Goal: Complete application form: Complete application form

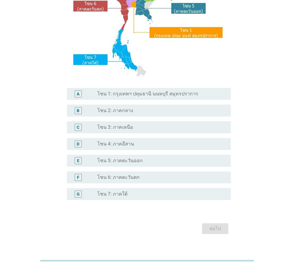
scroll to position [112, 0]
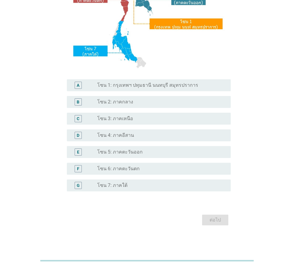
click at [150, 84] on label "โซน 1: กรุงเทพฯ ปทุมธานี นนทบุรี สมุทรปราการ" at bounding box center [147, 85] width 101 height 6
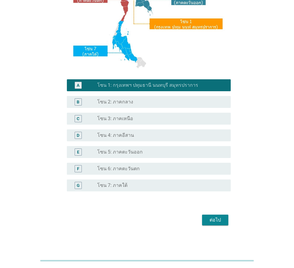
click at [214, 213] on div "ต่อไป" at bounding box center [146, 220] width 167 height 14
click at [213, 220] on div "ต่อไป" at bounding box center [215, 220] width 17 height 7
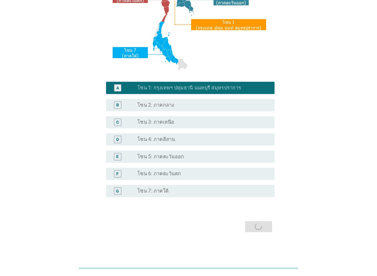
scroll to position [0, 0]
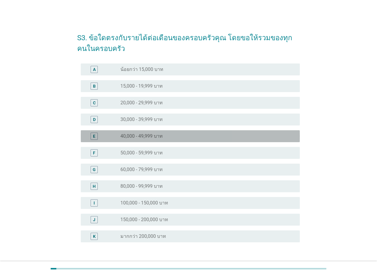
click at [162, 137] on label "40,000 - 49,999 บาท" at bounding box center [142, 136] width 42 height 6
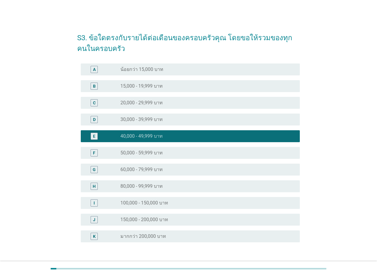
scroll to position [43, 0]
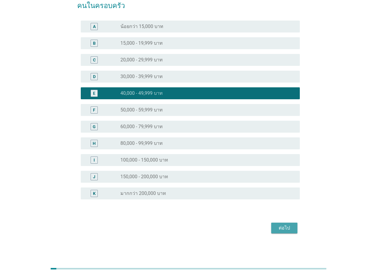
click at [294, 231] on button "ต่อไป" at bounding box center [284, 228] width 26 height 11
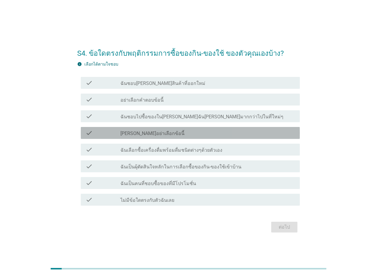
click at [155, 132] on label "[PERSON_NAME]อย่าเลือกข้อนี้" at bounding box center [153, 134] width 64 height 6
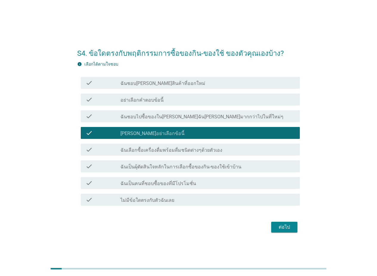
click at [164, 135] on div "check_box [PERSON_NAME]อย่าเลือกข้อนี้" at bounding box center [208, 132] width 175 height 7
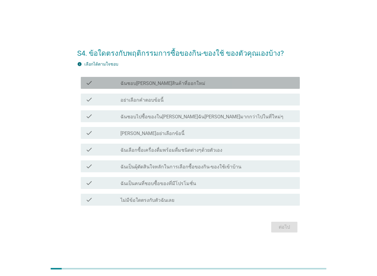
click at [178, 85] on div "check_box_outline_blank ฉันชอบ[PERSON_NAME]สินค้าที่ออกใหม่" at bounding box center [208, 82] width 175 height 7
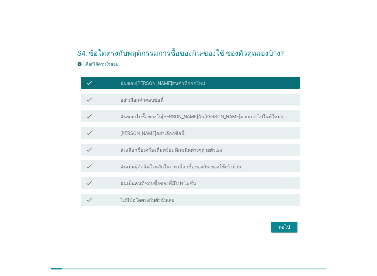
click at [153, 152] on label "ฉันเลือกซื้อเครื่องดื่มพร้อมดื่มชนิดต่างๆด้วยตัวเอง" at bounding box center [172, 150] width 102 height 6
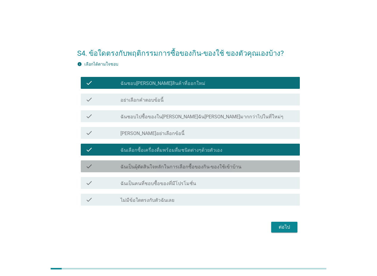
click at [155, 166] on label "ฉันเป็นผุ้ตัดสินใจหลักในการเลือกซื้อของกิน-ของใช้เข้าบ้าน" at bounding box center [181, 167] width 121 height 6
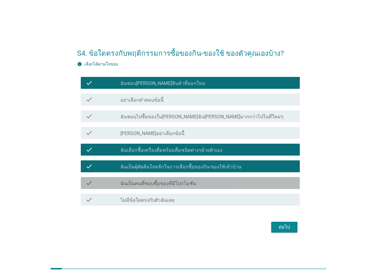
click at [177, 185] on label "ฉันเป็นคนที่ชอบซื้อของที่มีโปรโมชั่น" at bounding box center [159, 184] width 76 height 6
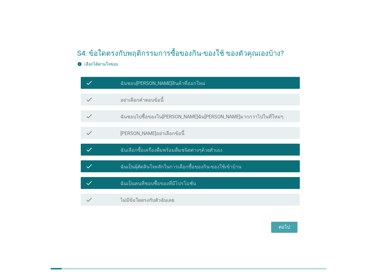
click at [286, 231] on button "ต่อไป" at bounding box center [284, 227] width 26 height 11
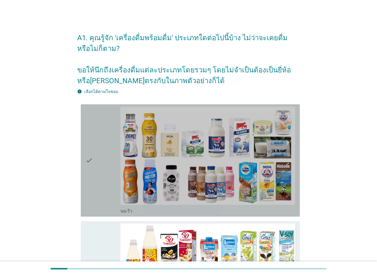
click at [98, 137] on div "check" at bounding box center [103, 161] width 35 height 108
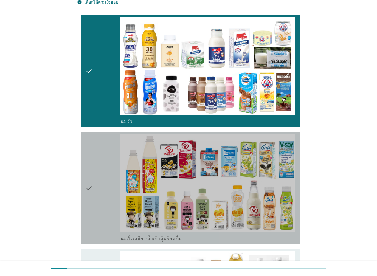
click at [106, 164] on div "check" at bounding box center [103, 188] width 35 height 108
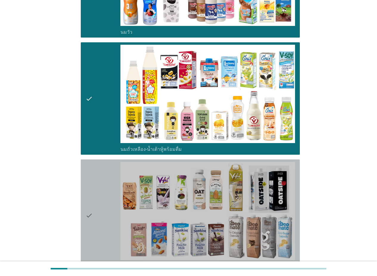
click at [106, 189] on div "check" at bounding box center [103, 216] width 35 height 108
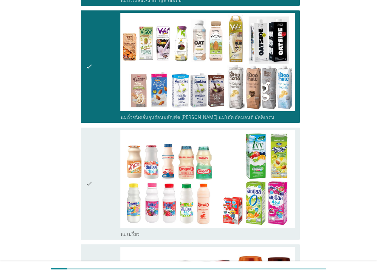
click at [109, 183] on div "check" at bounding box center [103, 184] width 35 height 108
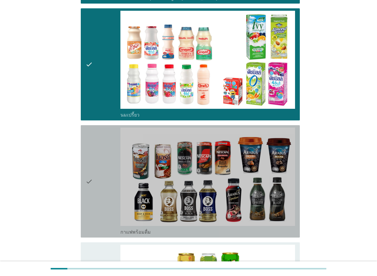
click at [110, 173] on div "check" at bounding box center [103, 182] width 35 height 108
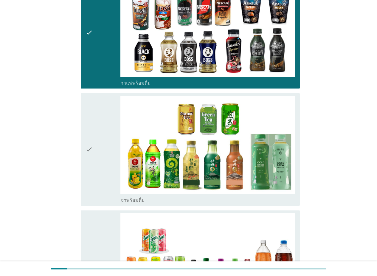
click at [111, 169] on div "check" at bounding box center [103, 150] width 35 height 108
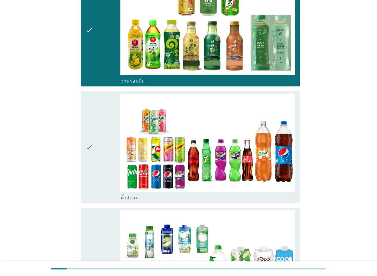
click at [107, 168] on div "check" at bounding box center [103, 148] width 35 height 108
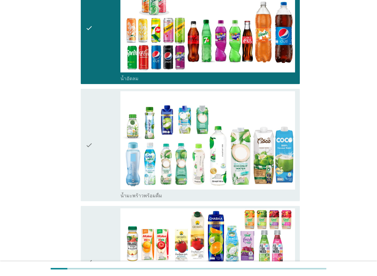
click at [110, 165] on div "check" at bounding box center [103, 145] width 35 height 108
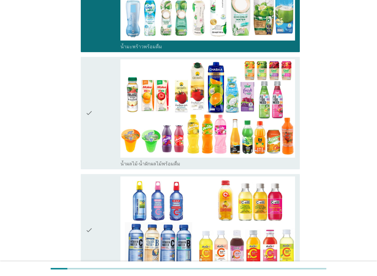
click at [107, 160] on div "check" at bounding box center [103, 113] width 35 height 108
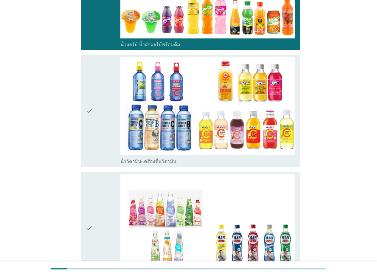
click at [109, 159] on div "check" at bounding box center [103, 111] width 35 height 108
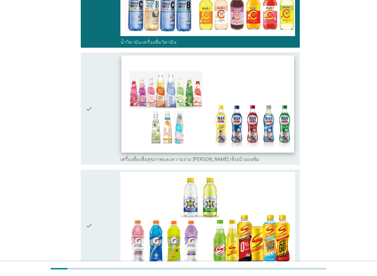
drag, startPoint x: 109, startPoint y: 158, endPoint x: 121, endPoint y: 148, distance: 15.4
click at [112, 156] on div "check" at bounding box center [103, 109] width 35 height 108
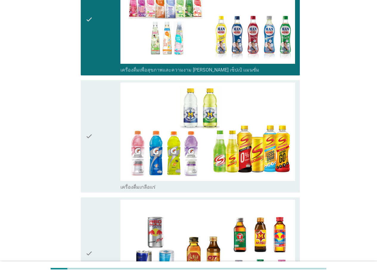
click at [112, 167] on div "check" at bounding box center [103, 137] width 35 height 108
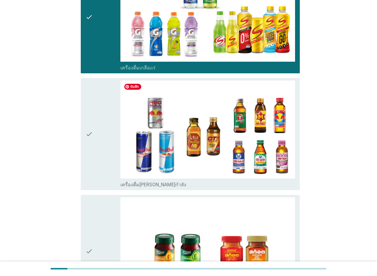
click at [115, 181] on div "check" at bounding box center [103, 135] width 35 height 108
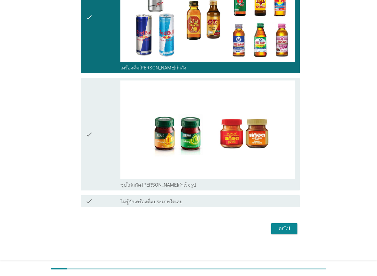
scroll to position [1549, 0]
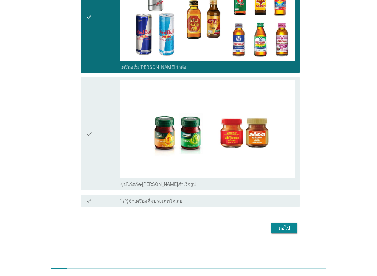
click at [110, 174] on div "check" at bounding box center [103, 134] width 35 height 108
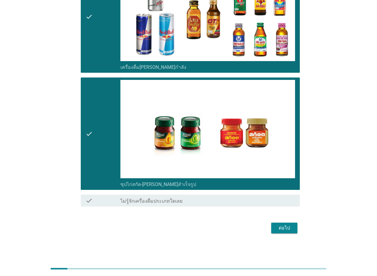
click at [288, 226] on div "ต่อไป" at bounding box center [284, 228] width 17 height 7
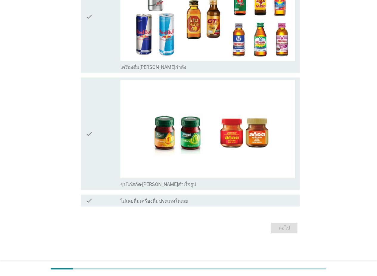
scroll to position [0, 0]
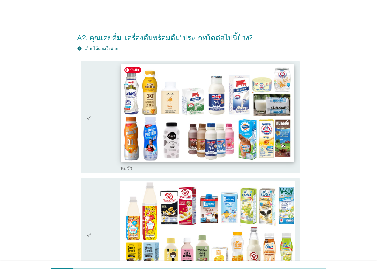
click at [186, 150] on img at bounding box center [207, 112] width 173 height 97
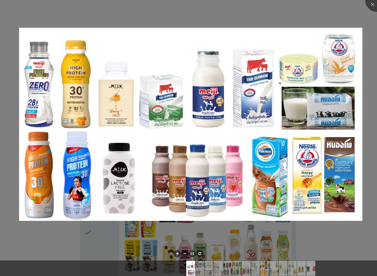
click at [166, 219] on div at bounding box center [188, 138] width 377 height 276
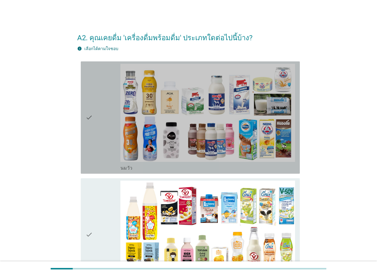
click at [99, 133] on div "check" at bounding box center [103, 118] width 35 height 108
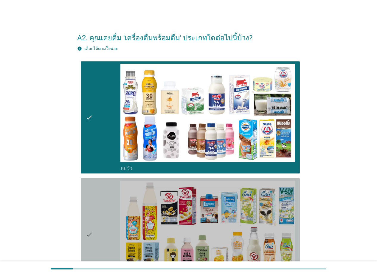
click at [101, 207] on div "check" at bounding box center [103, 235] width 35 height 108
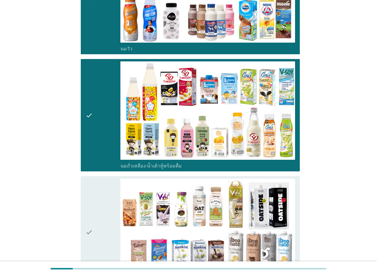
click at [99, 191] on div "check" at bounding box center [103, 233] width 35 height 108
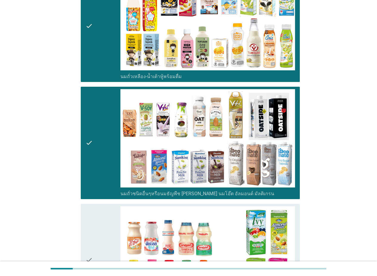
click at [102, 211] on div "check" at bounding box center [103, 260] width 35 height 108
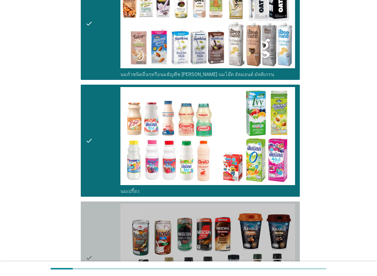
click at [93, 219] on div "check" at bounding box center [103, 258] width 35 height 108
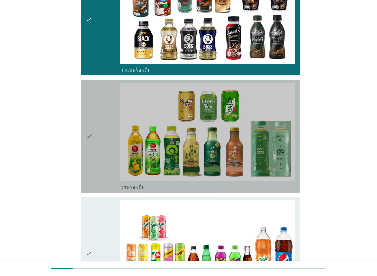
click at [99, 166] on div "check" at bounding box center [103, 137] width 35 height 108
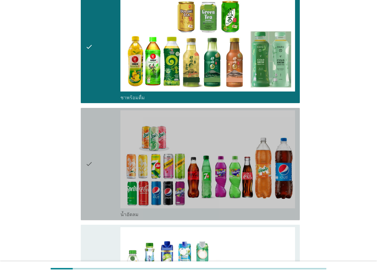
click at [99, 169] on div "check" at bounding box center [103, 164] width 35 height 108
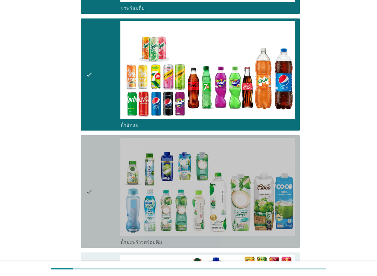
click at [97, 182] on div "check" at bounding box center [103, 192] width 35 height 108
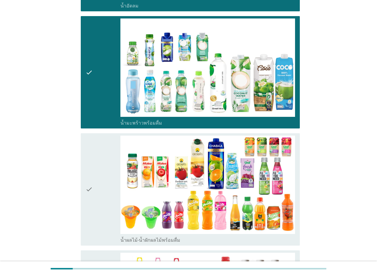
click at [110, 189] on div "check" at bounding box center [103, 190] width 35 height 108
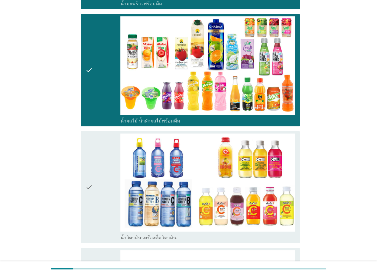
click at [107, 190] on div "check" at bounding box center [103, 188] width 35 height 108
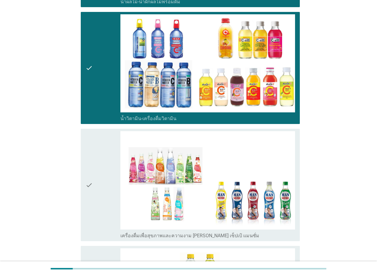
click at [107, 190] on div "check" at bounding box center [103, 185] width 35 height 108
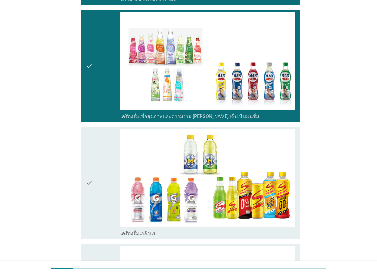
click at [107, 190] on div "check" at bounding box center [103, 183] width 35 height 108
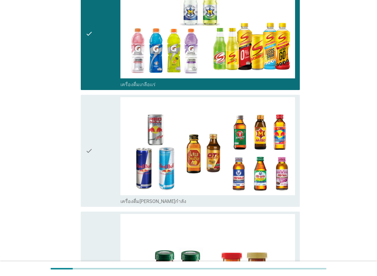
click at [107, 190] on div "check" at bounding box center [103, 151] width 35 height 108
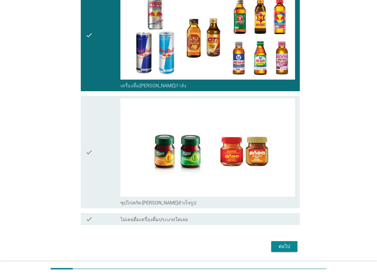
scroll to position [1492, 0]
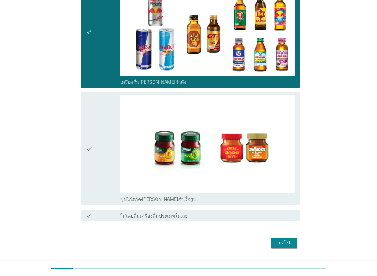
click at [107, 190] on div "check" at bounding box center [103, 149] width 35 height 108
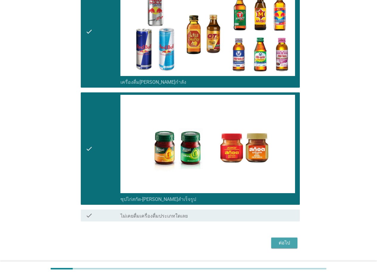
click at [291, 243] on div "ต่อไป" at bounding box center [284, 243] width 17 height 7
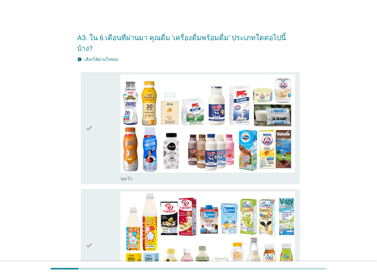
click at [101, 133] on div "check" at bounding box center [103, 129] width 35 height 108
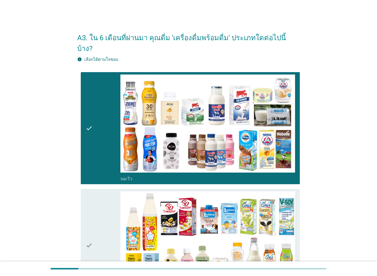
click at [92, 197] on icon "check" at bounding box center [89, 246] width 7 height 108
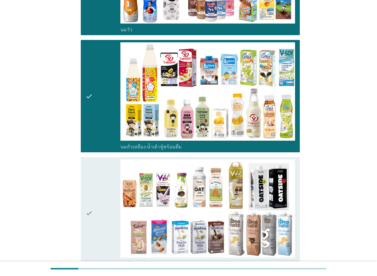
click at [97, 195] on div "check" at bounding box center [103, 214] width 35 height 108
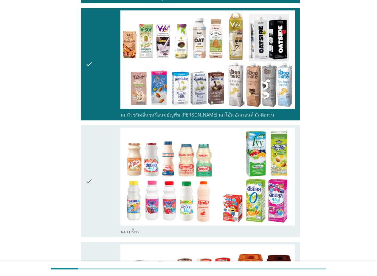
click at [98, 194] on div "check" at bounding box center [103, 182] width 35 height 108
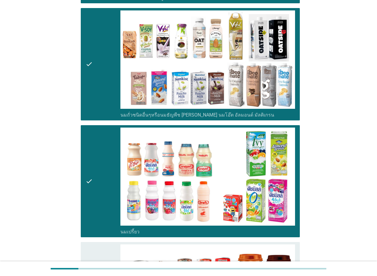
scroll to position [447, 0]
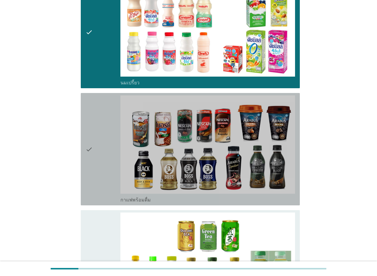
click at [109, 176] on div "check" at bounding box center [103, 149] width 35 height 108
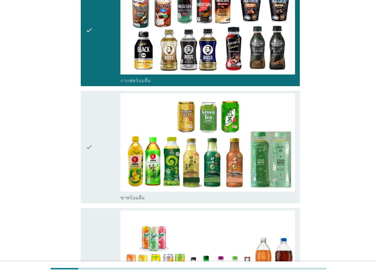
click at [104, 155] on div "check" at bounding box center [103, 147] width 35 height 108
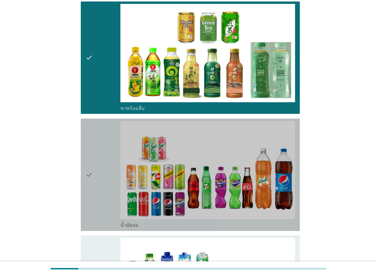
click at [101, 175] on div "check" at bounding box center [103, 175] width 35 height 108
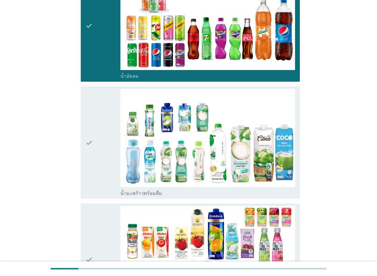
click at [101, 175] on div "check" at bounding box center [103, 143] width 35 height 108
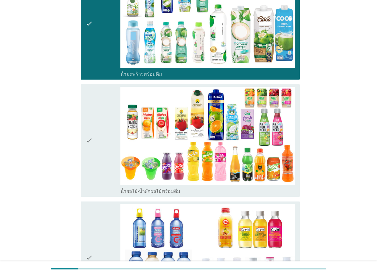
click at [104, 151] on div "check" at bounding box center [103, 141] width 35 height 108
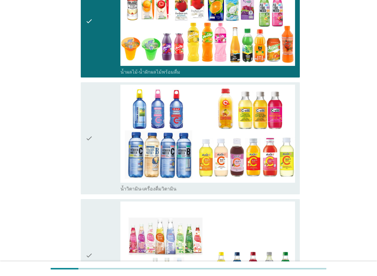
click at [103, 157] on div "check" at bounding box center [103, 139] width 35 height 108
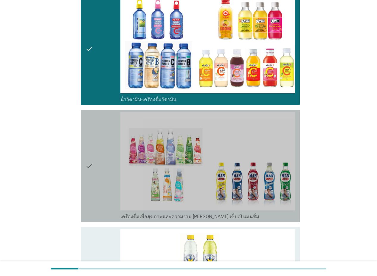
click at [108, 162] on div "check" at bounding box center [103, 166] width 35 height 108
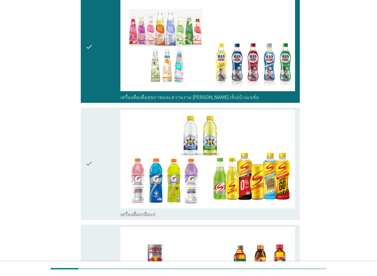
click at [106, 161] on div "check" at bounding box center [103, 164] width 35 height 108
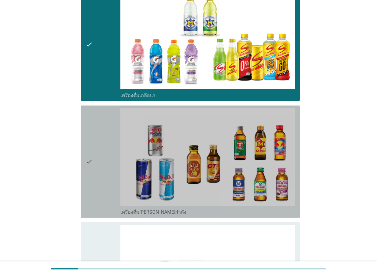
click at [104, 170] on div "check" at bounding box center [103, 162] width 35 height 108
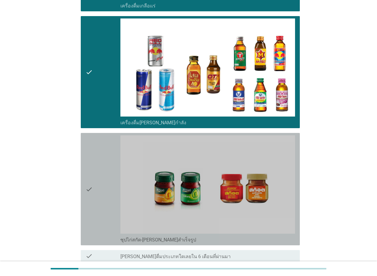
click at [106, 176] on div "check" at bounding box center [103, 189] width 35 height 108
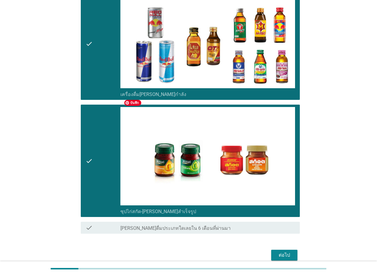
scroll to position [1506, 0]
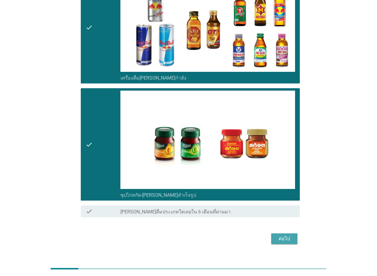
click at [291, 235] on div "ต่อไป" at bounding box center [284, 238] width 17 height 7
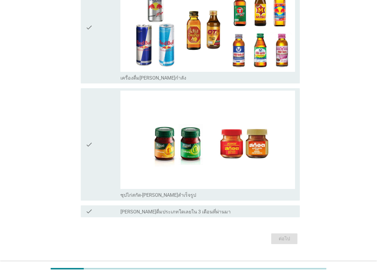
scroll to position [0, 0]
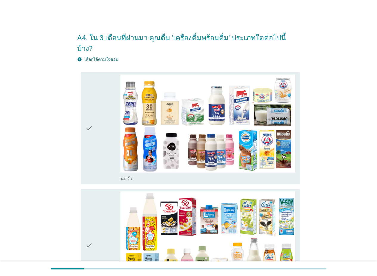
click at [86, 123] on icon "check" at bounding box center [89, 129] width 7 height 108
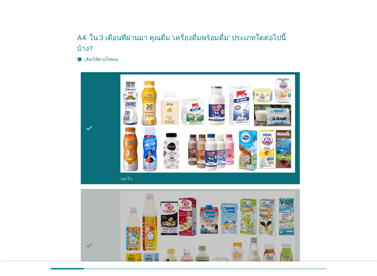
click at [94, 202] on div "check" at bounding box center [103, 246] width 35 height 108
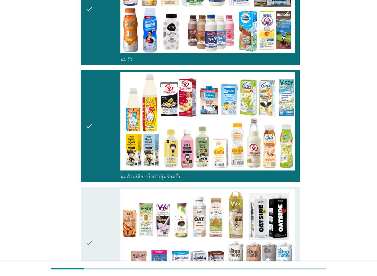
click at [97, 196] on div "check" at bounding box center [103, 243] width 35 height 108
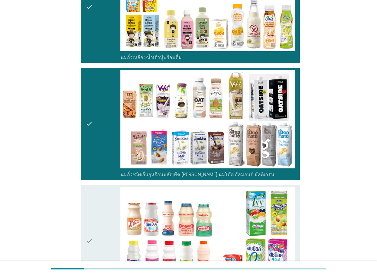
click at [99, 194] on div "check" at bounding box center [103, 241] width 35 height 108
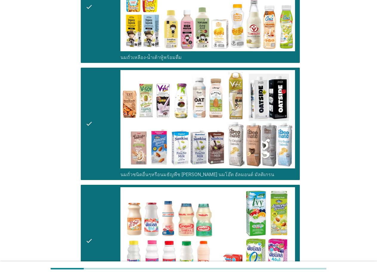
scroll to position [358, 0]
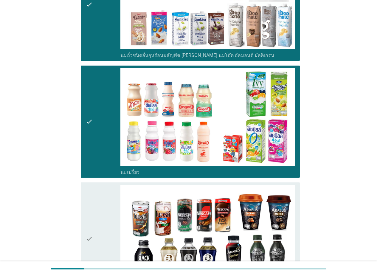
click at [104, 195] on div "check" at bounding box center [103, 239] width 35 height 108
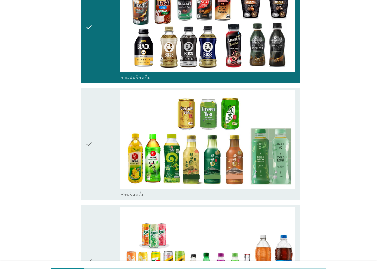
scroll to position [597, 0]
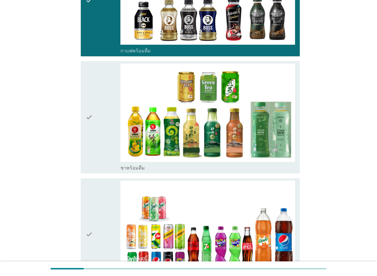
click at [103, 129] on div "check" at bounding box center [103, 118] width 35 height 108
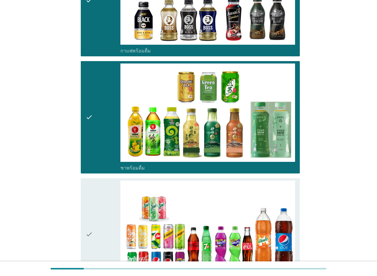
click at [98, 198] on div "check" at bounding box center [103, 235] width 35 height 108
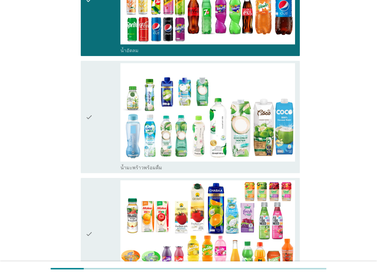
scroll to position [835, 0]
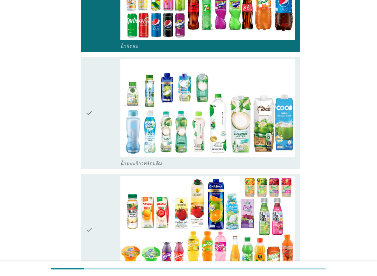
click at [104, 142] on div "check" at bounding box center [103, 113] width 35 height 108
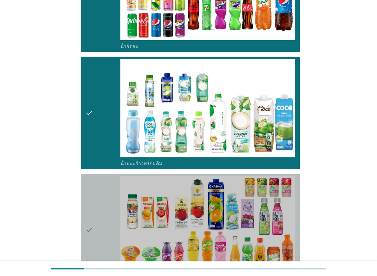
click at [104, 195] on div "check" at bounding box center [103, 230] width 35 height 108
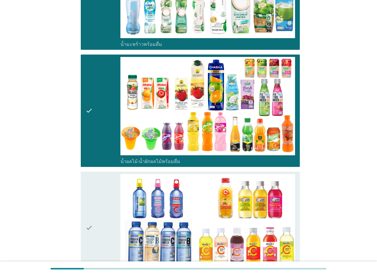
scroll to position [1074, 0]
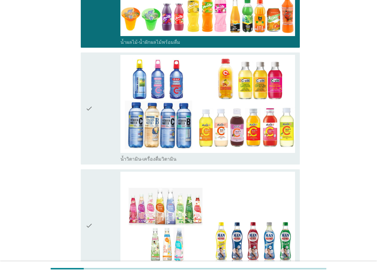
click at [102, 131] on div "check" at bounding box center [103, 109] width 35 height 108
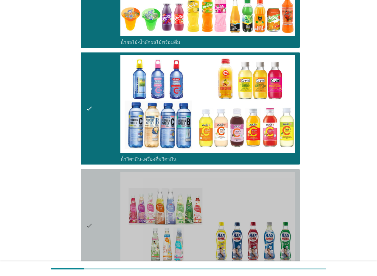
click at [95, 182] on div "check" at bounding box center [103, 226] width 35 height 108
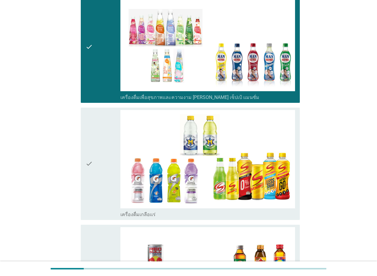
click at [94, 183] on div "check" at bounding box center [103, 164] width 35 height 108
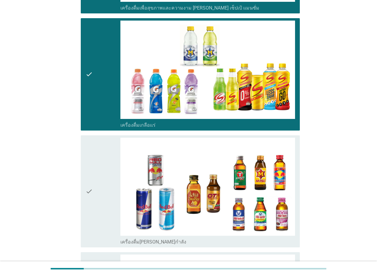
click at [96, 191] on div "check" at bounding box center [103, 192] width 35 height 108
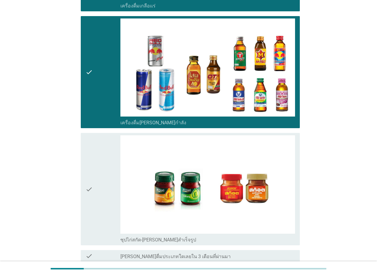
click at [98, 197] on div "check" at bounding box center [103, 189] width 35 height 108
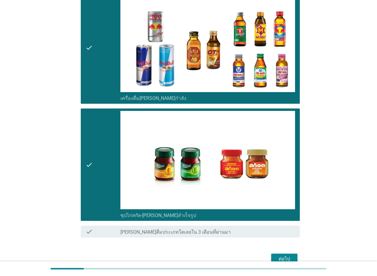
scroll to position [1506, 0]
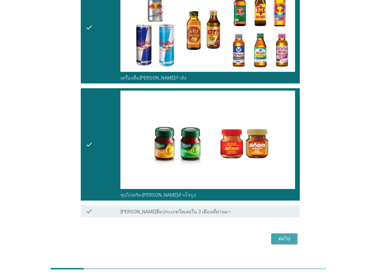
click at [285, 234] on button "ต่อไป" at bounding box center [284, 239] width 26 height 11
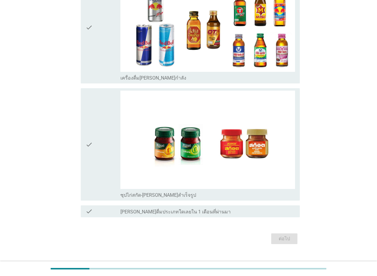
scroll to position [0, 0]
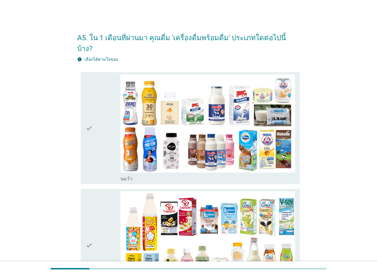
click at [86, 142] on icon "check" at bounding box center [89, 129] width 7 height 108
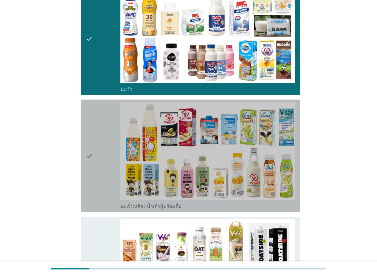
click at [98, 163] on div "check" at bounding box center [103, 156] width 35 height 108
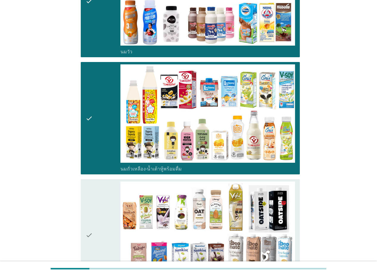
scroll to position [149, 0]
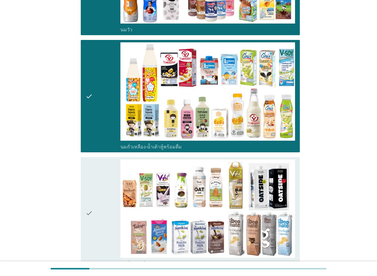
click at [99, 174] on div "check" at bounding box center [103, 214] width 35 height 108
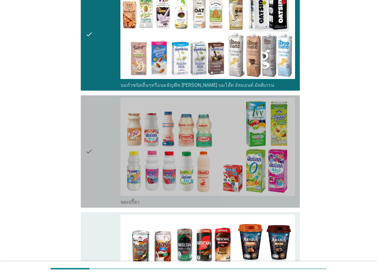
click at [100, 169] on div "check" at bounding box center [103, 152] width 35 height 108
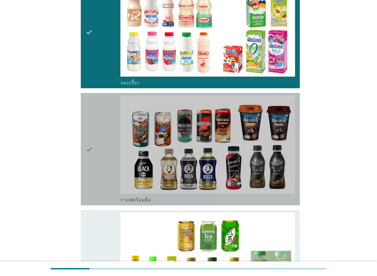
click at [99, 158] on div "check" at bounding box center [103, 149] width 35 height 108
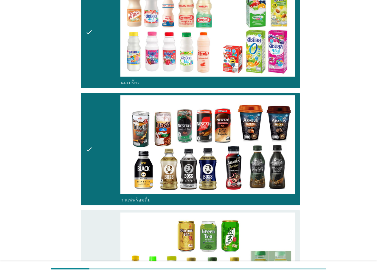
scroll to position [537, 0]
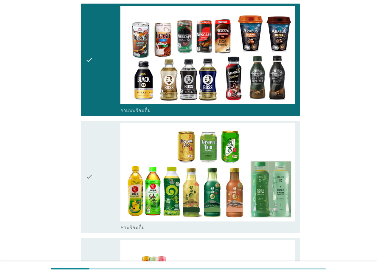
click at [100, 164] on div "check" at bounding box center [103, 177] width 35 height 108
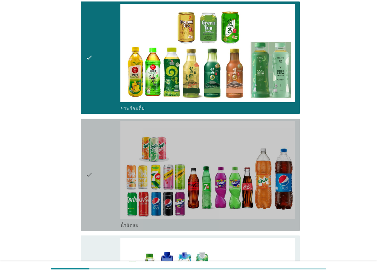
click at [110, 166] on div "check" at bounding box center [103, 175] width 35 height 108
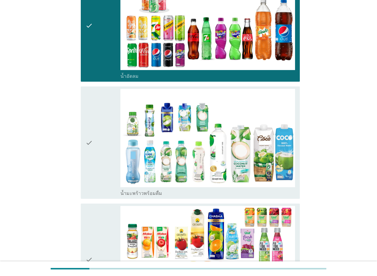
click at [112, 164] on div "check" at bounding box center [103, 143] width 35 height 108
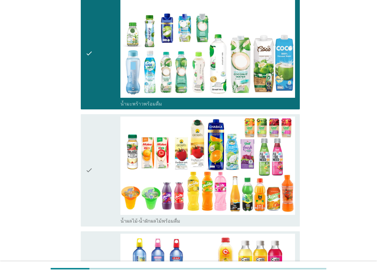
click at [108, 159] on div "check" at bounding box center [103, 171] width 35 height 108
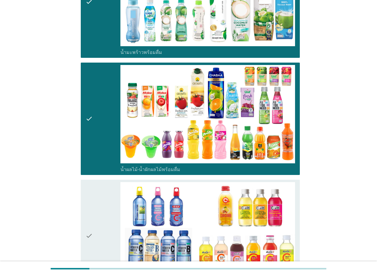
scroll to position [1014, 0]
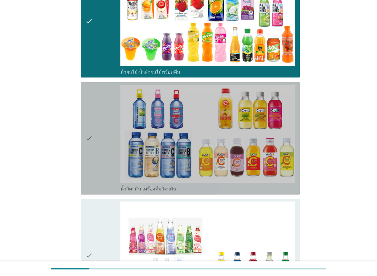
click at [115, 147] on div "check" at bounding box center [103, 139] width 35 height 108
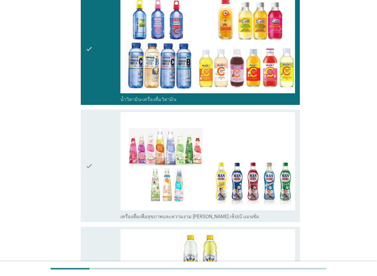
click at [108, 167] on div "check" at bounding box center [103, 166] width 35 height 108
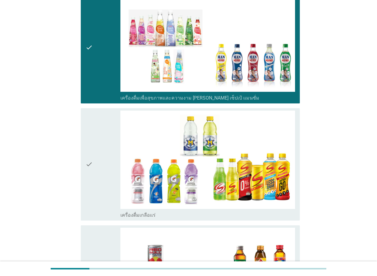
scroll to position [1253, 0]
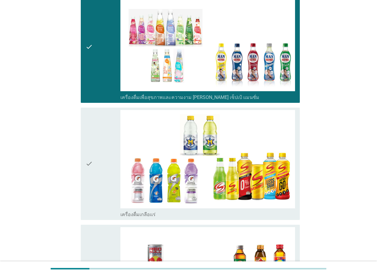
drag, startPoint x: 105, startPoint y: 170, endPoint x: 93, endPoint y: 88, distance: 82.9
click at [106, 168] on div "check" at bounding box center [103, 164] width 35 height 108
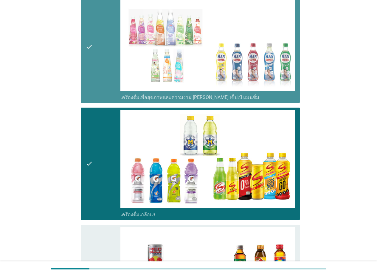
click at [92, 64] on icon "check" at bounding box center [89, 47] width 7 height 108
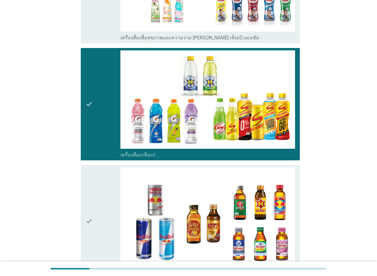
click at [105, 202] on div "check" at bounding box center [103, 222] width 35 height 108
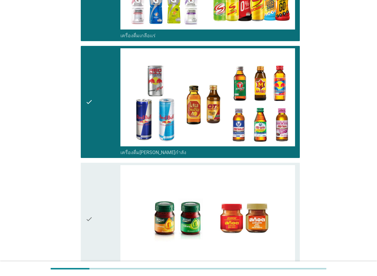
click at [107, 200] on div "check" at bounding box center [103, 219] width 35 height 108
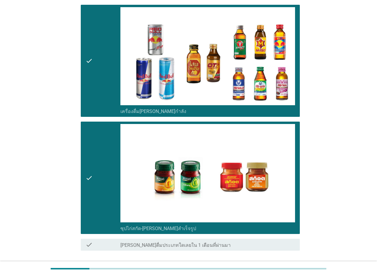
scroll to position [1506, 0]
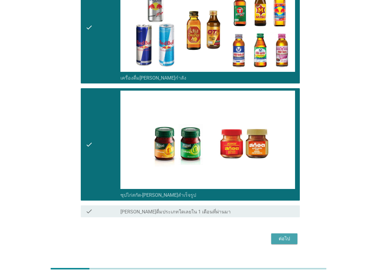
click at [293, 235] on div "ต่อไป" at bounding box center [284, 238] width 17 height 7
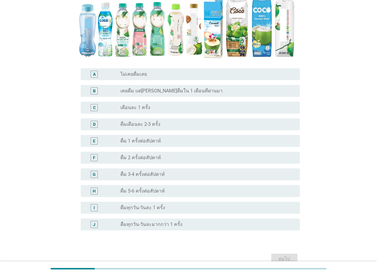
scroll to position [149, 0]
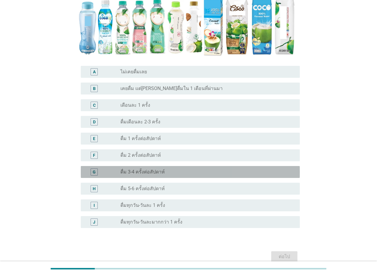
click at [162, 177] on div "G radio_button_unchecked ดื่ม 3-4 ครั้งต่อสัปดาห์" at bounding box center [190, 172] width 219 height 12
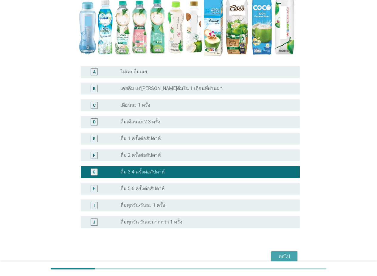
click at [280, 253] on div "ต่อไป" at bounding box center [284, 256] width 17 height 7
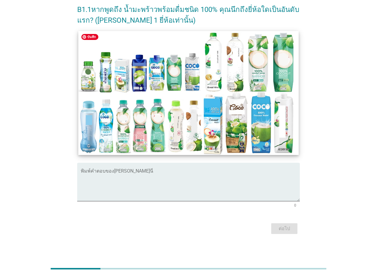
scroll to position [93, 0]
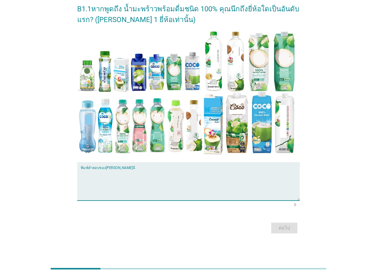
click at [137, 175] on textarea "พิมพ์คำตอบของคุณ ที่นี่" at bounding box center [190, 184] width 219 height 31
type textarea "tipco"
click at [289, 231] on div "ต่อไป" at bounding box center [284, 228] width 17 height 7
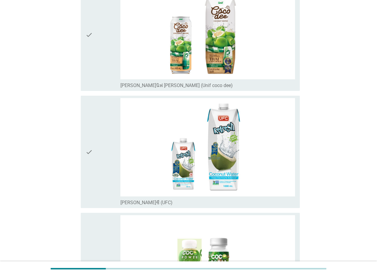
scroll to position [0, 0]
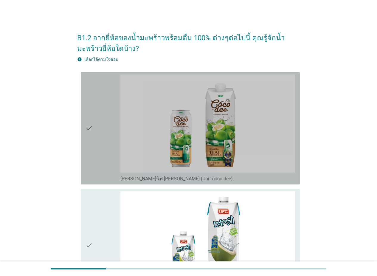
click at [100, 145] on div "check" at bounding box center [103, 129] width 35 height 108
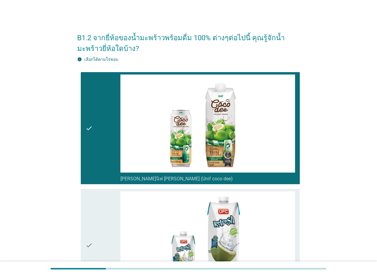
click at [96, 214] on div "check" at bounding box center [103, 246] width 35 height 108
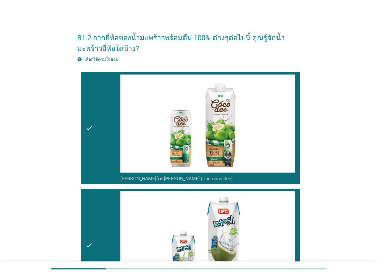
scroll to position [149, 0]
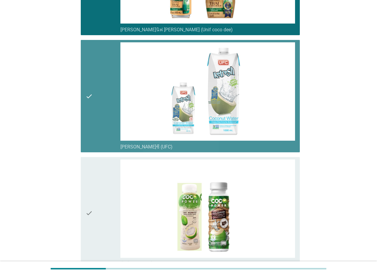
click at [101, 131] on div "check" at bounding box center [103, 96] width 35 height 108
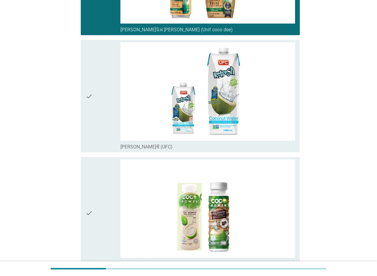
click at [96, 177] on div "check" at bounding box center [103, 214] width 35 height 108
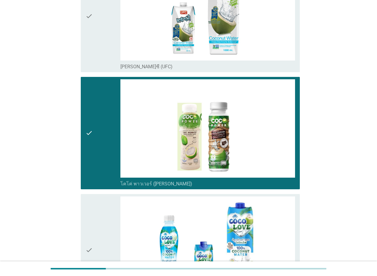
scroll to position [268, 0]
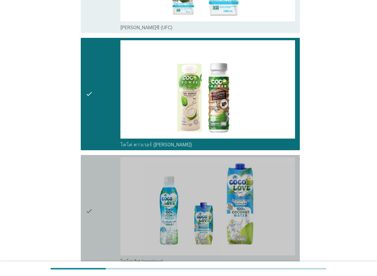
click at [97, 170] on div "check" at bounding box center [103, 212] width 35 height 108
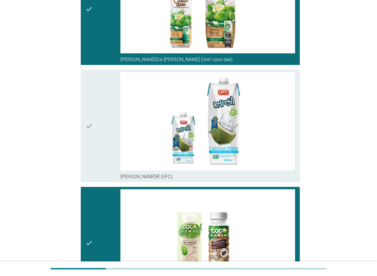
click at [95, 134] on div "check" at bounding box center [103, 126] width 35 height 108
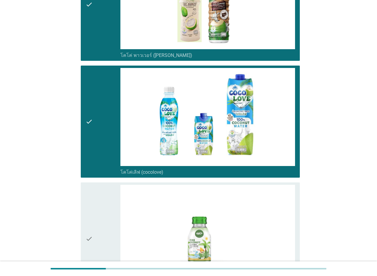
click at [97, 205] on div "check" at bounding box center [103, 239] width 35 height 108
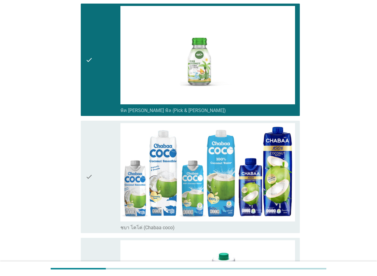
click at [106, 176] on div "check" at bounding box center [103, 177] width 35 height 108
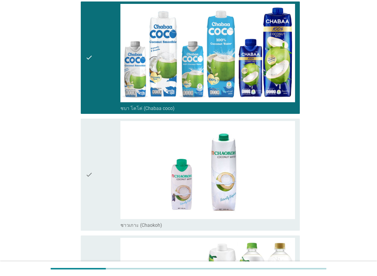
click at [106, 176] on div "check" at bounding box center [103, 175] width 35 height 108
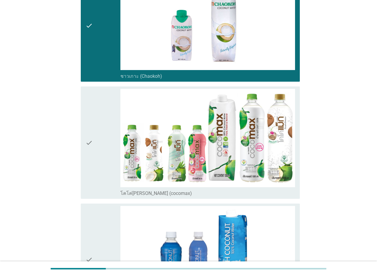
click at [98, 161] on div "check" at bounding box center [103, 143] width 35 height 108
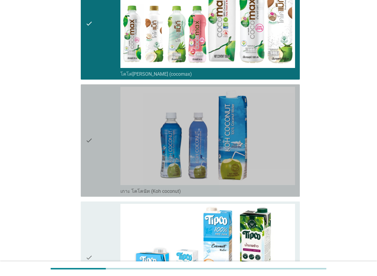
click at [98, 161] on div "check" at bounding box center [103, 141] width 35 height 108
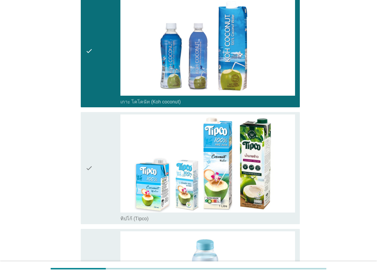
click at [98, 161] on div "check" at bounding box center [103, 169] width 35 height 108
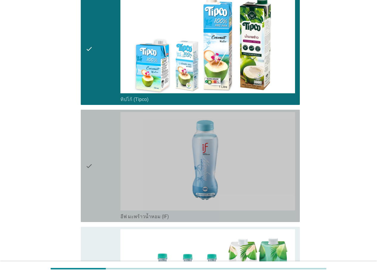
click at [98, 161] on div "check" at bounding box center [103, 166] width 35 height 108
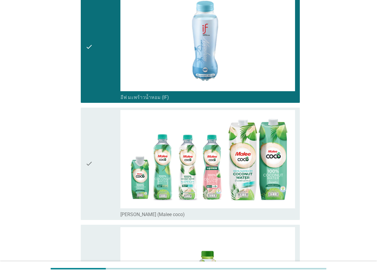
click at [98, 161] on div "check" at bounding box center [103, 164] width 35 height 108
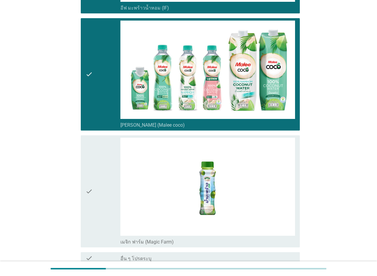
click at [98, 161] on div "check" at bounding box center [103, 192] width 35 height 108
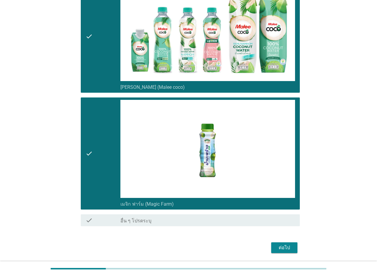
scroll to position [1400, 0]
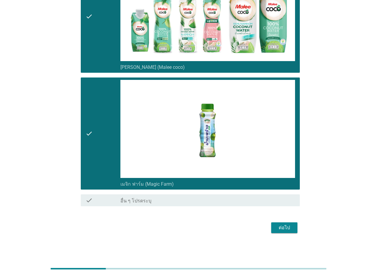
click at [284, 228] on div "ต่อไป" at bounding box center [284, 227] width 17 height 7
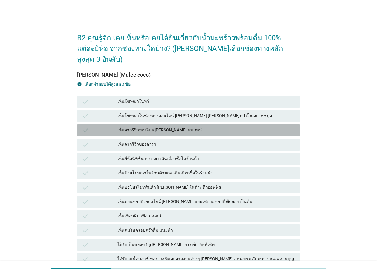
click at [161, 127] on div "เห็นจากรีวิวของอินฟ[PERSON_NAME]เอนเซอร์" at bounding box center [207, 130] width 178 height 7
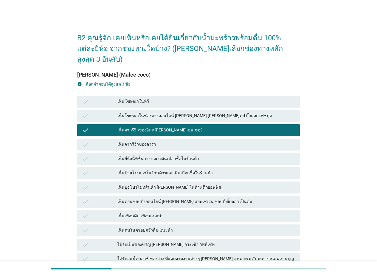
click at [183, 98] on div "เห็นโฆษณาในทีวี" at bounding box center [207, 101] width 178 height 7
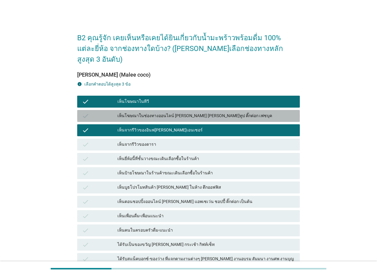
click at [186, 112] on div "เห็นโฆษณาในช่องทางออนไลน์ [PERSON_NAME] [PERSON_NAME]ทูป ติ๊กต่อก เฟซบุค" at bounding box center [207, 115] width 178 height 7
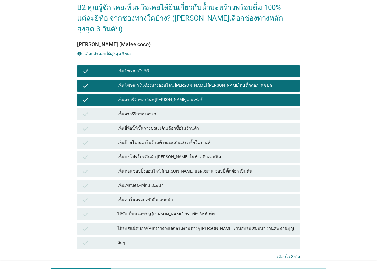
scroll to position [66, 0]
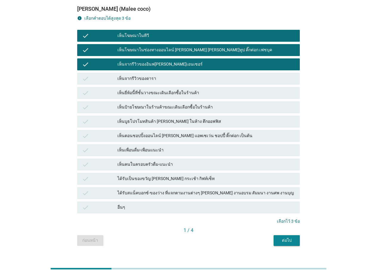
click at [292, 237] on div "ต่อไป" at bounding box center [287, 240] width 17 height 6
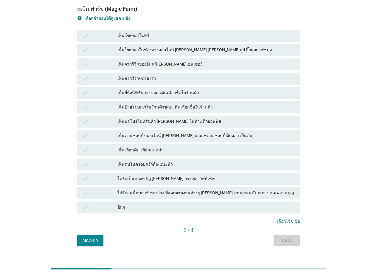
scroll to position [0, 0]
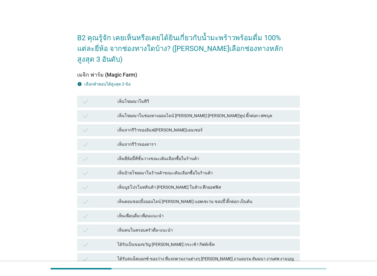
click at [158, 98] on div "เห็นโฆษณาในทีวี" at bounding box center [207, 101] width 178 height 7
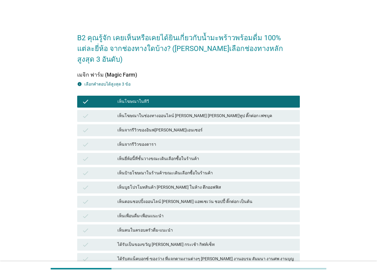
click at [173, 127] on div "เห็นจากรีวิวของอินฟ[PERSON_NAME]เอนเซอร์" at bounding box center [207, 130] width 178 height 7
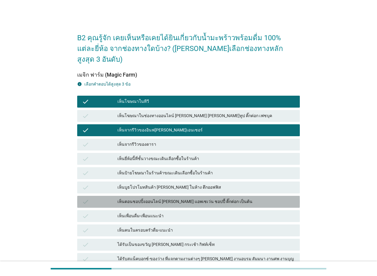
click at [190, 198] on div "เห็นตอนชอปปิ้งออนไลน์ [PERSON_NAME] แอพเซเว่น ชอปปี้ ติ๊กต่อก เป็นต้น" at bounding box center [207, 201] width 178 height 7
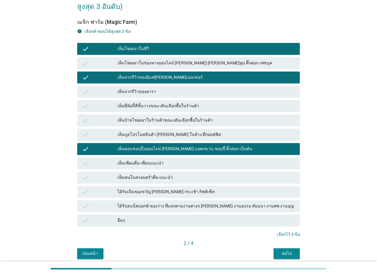
scroll to position [66, 0]
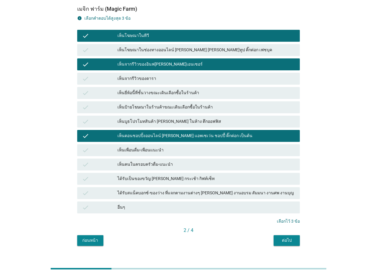
click at [293, 237] on div "ต่อไป" at bounding box center [287, 240] width 17 height 6
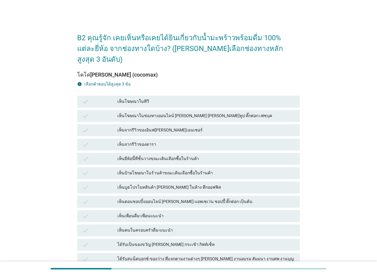
click at [163, 127] on div "เห็นจากรีวิวของอินฟ[PERSON_NAME]เอนเซอร์" at bounding box center [207, 130] width 178 height 7
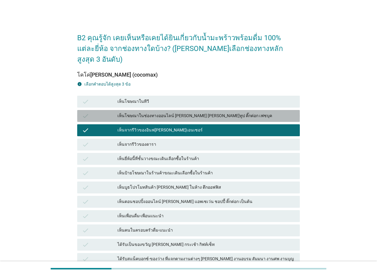
click at [174, 112] on div "เห็นโฆษณาในช่องทางออนไลน์ [PERSON_NAME] [PERSON_NAME]ทูป ติ๊กต่อก เฟซบุค" at bounding box center [207, 115] width 178 height 7
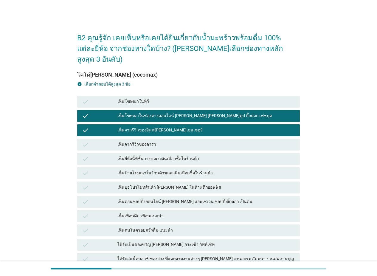
click at [178, 98] on div "เห็นโฆษณาในทีวี" at bounding box center [207, 101] width 178 height 7
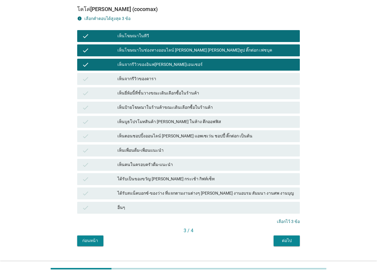
scroll to position [66, 0]
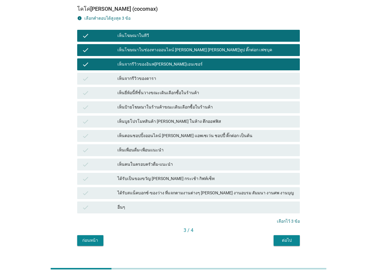
click at [288, 237] on div "ต่อไป" at bounding box center [287, 240] width 17 height 6
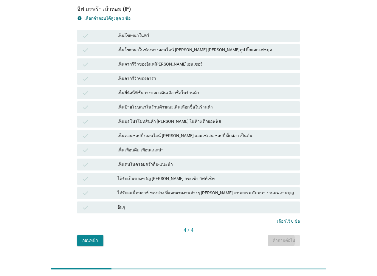
scroll to position [0, 0]
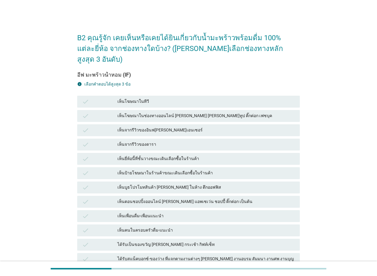
click at [142, 198] on div "เห็นตอนชอปปิ้งออนไลน์ [PERSON_NAME] แอพเซเว่น ชอปปี้ ติ๊กต่อก เป็นต้น" at bounding box center [207, 201] width 178 height 7
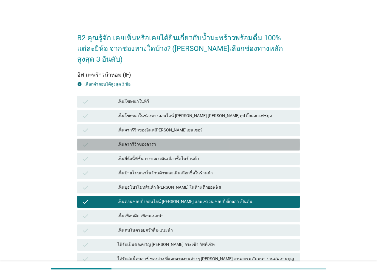
click at [145, 141] on div "เห็นจากรีวิวของดารา" at bounding box center [207, 144] width 178 height 7
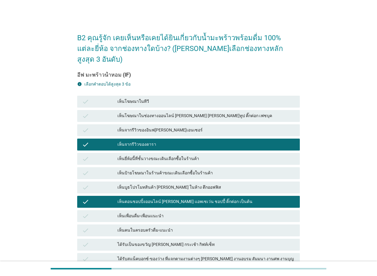
click at [157, 127] on div "เห็นจากรีวิวของอินฟ[PERSON_NAME]เอนเซอร์" at bounding box center [207, 130] width 178 height 7
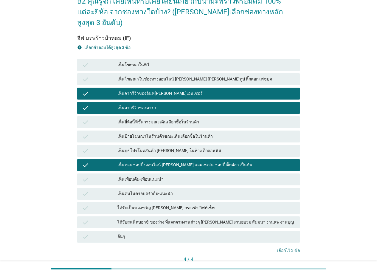
scroll to position [60, 0]
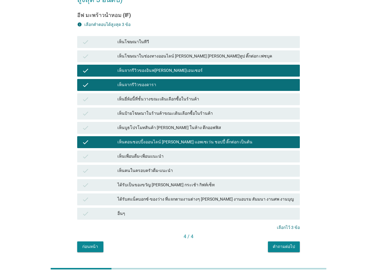
click at [284, 244] on div "คำถามต่อไป" at bounding box center [284, 247] width 22 height 6
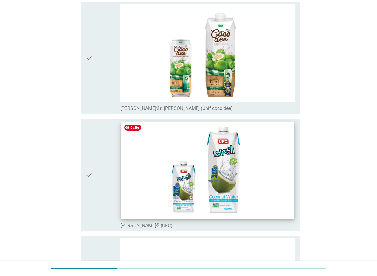
scroll to position [0, 0]
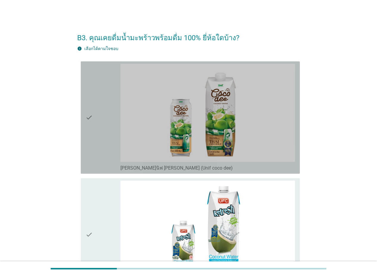
click at [103, 142] on div "check" at bounding box center [103, 118] width 35 height 108
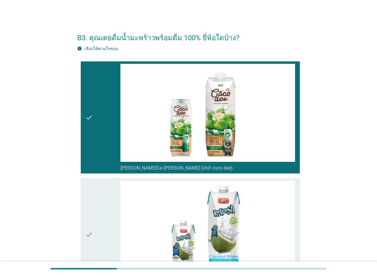
click at [101, 191] on div "check" at bounding box center [103, 235] width 35 height 108
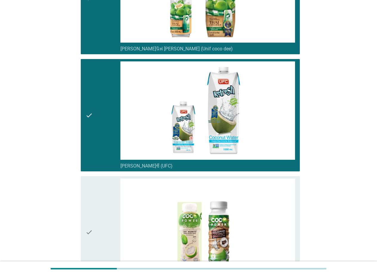
click at [101, 194] on div "check" at bounding box center [103, 233] width 35 height 108
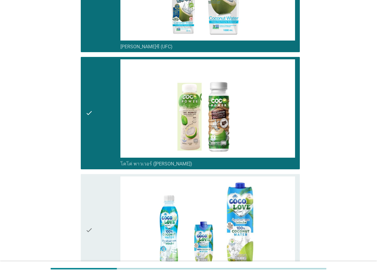
click at [105, 193] on div "check" at bounding box center [103, 231] width 35 height 108
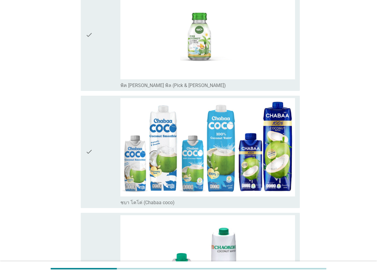
scroll to position [567, 0]
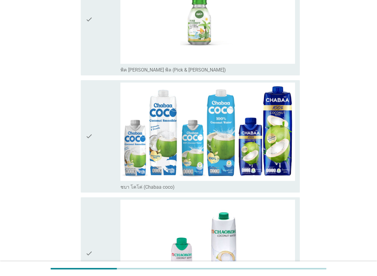
click at [97, 165] on div "check" at bounding box center [103, 137] width 35 height 108
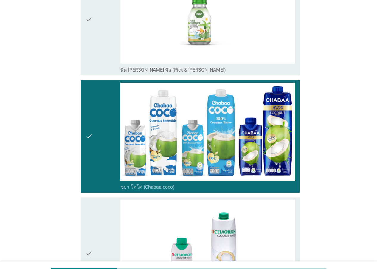
scroll to position [656, 0]
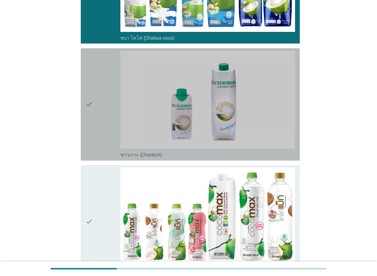
click at [101, 134] on div "check" at bounding box center [103, 105] width 35 height 108
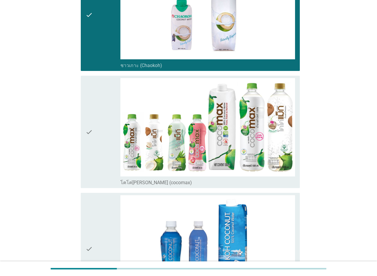
click at [97, 148] on div "check" at bounding box center [103, 132] width 35 height 108
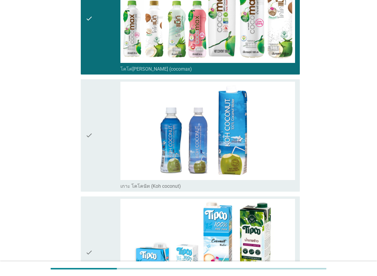
scroll to position [925, 0]
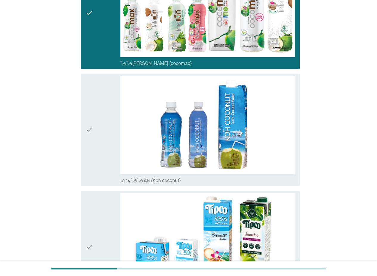
click at [97, 148] on div "check" at bounding box center [103, 130] width 35 height 108
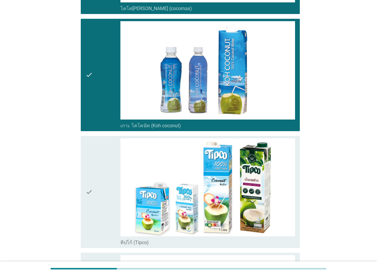
scroll to position [1014, 0]
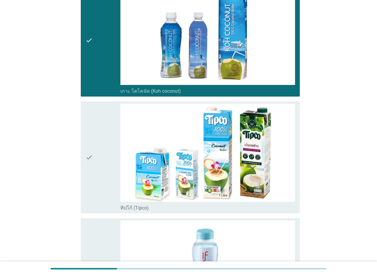
click at [95, 158] on div "check" at bounding box center [103, 158] width 35 height 108
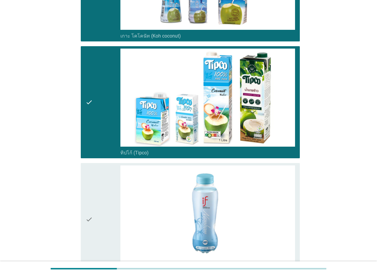
scroll to position [1134, 0]
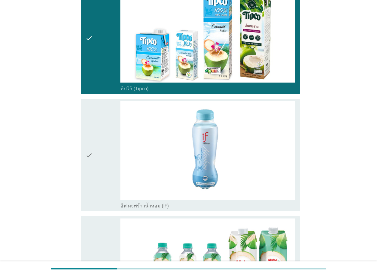
click at [96, 156] on div "check" at bounding box center [103, 155] width 35 height 108
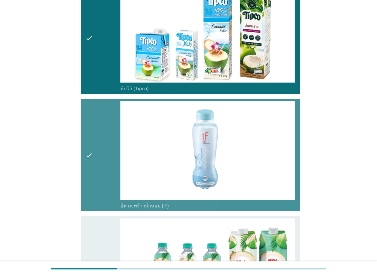
click at [96, 156] on div "check" at bounding box center [103, 155] width 35 height 108
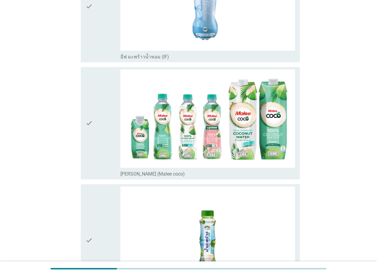
click at [98, 152] on div "check" at bounding box center [103, 124] width 35 height 108
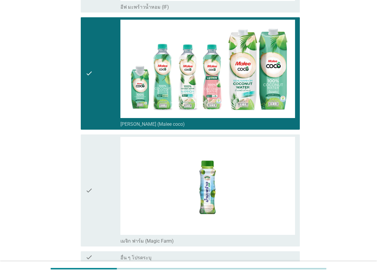
scroll to position [1372, 0]
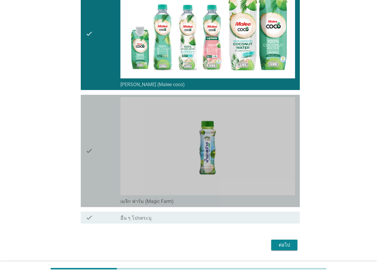
click at [98, 155] on div "check" at bounding box center [103, 151] width 35 height 108
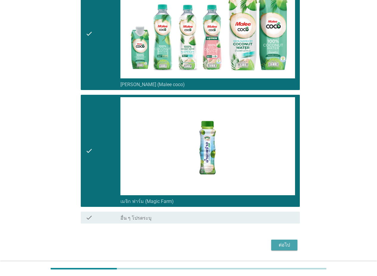
click at [285, 243] on div "ต่อไป" at bounding box center [284, 245] width 17 height 7
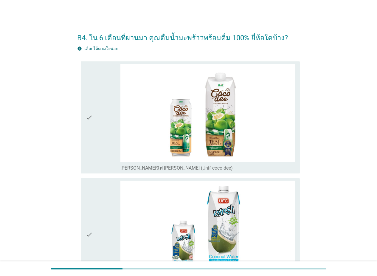
click at [106, 139] on div "check" at bounding box center [103, 118] width 35 height 108
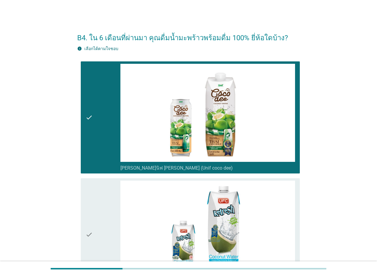
click at [98, 195] on div "check" at bounding box center [103, 235] width 35 height 108
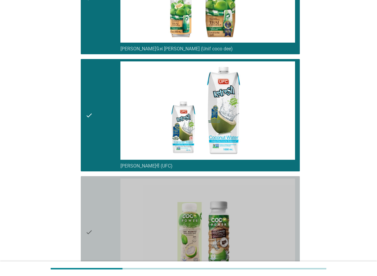
click at [98, 192] on div "check" at bounding box center [103, 233] width 35 height 108
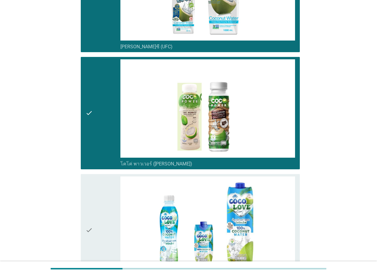
click at [101, 189] on div "check" at bounding box center [103, 231] width 35 height 108
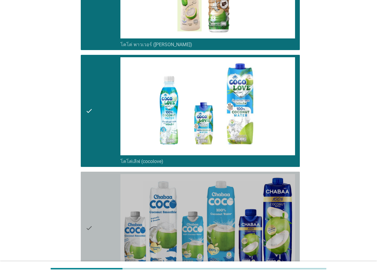
click at [99, 198] on div "check" at bounding box center [103, 228] width 35 height 108
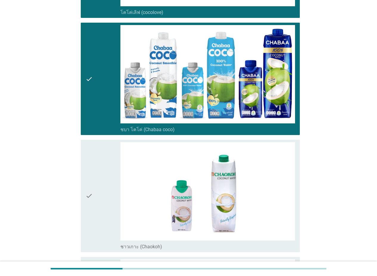
click at [103, 194] on div "check" at bounding box center [103, 196] width 35 height 108
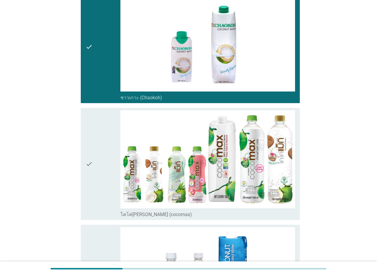
click at [104, 190] on div "check" at bounding box center [103, 164] width 35 height 108
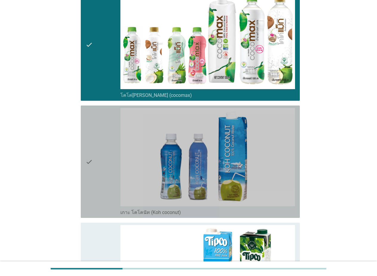
click at [101, 187] on div "check" at bounding box center [103, 162] width 35 height 108
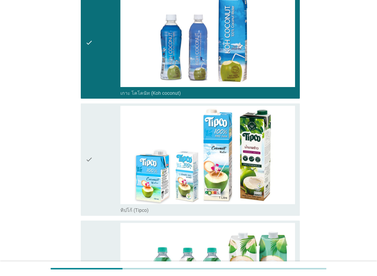
click at [101, 187] on div "check" at bounding box center [103, 160] width 35 height 108
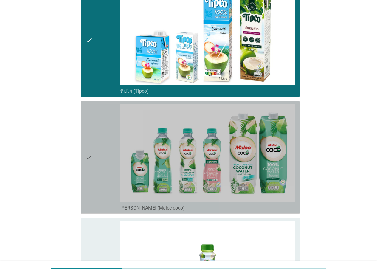
click at [101, 187] on div "check" at bounding box center [103, 158] width 35 height 108
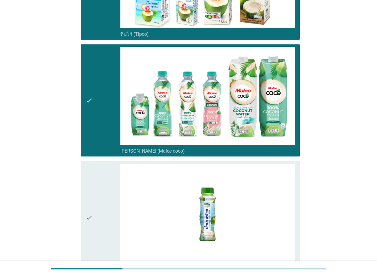
scroll to position [1134, 0]
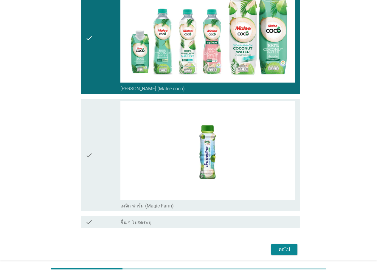
click at [101, 187] on div "check" at bounding box center [103, 155] width 35 height 108
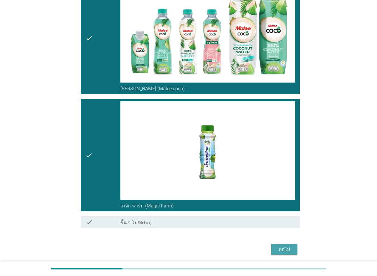
click at [291, 251] on div "ต่อไป" at bounding box center [284, 249] width 17 height 7
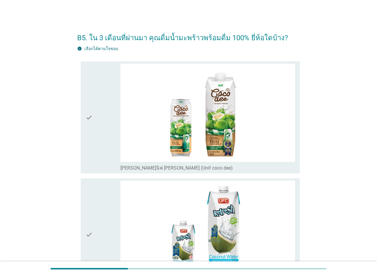
click at [93, 126] on div "check" at bounding box center [103, 118] width 35 height 108
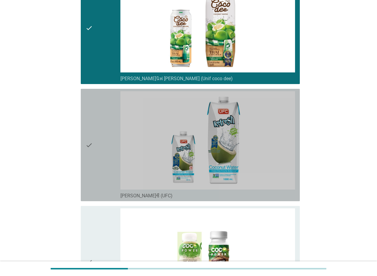
click at [99, 155] on div "check" at bounding box center [103, 145] width 35 height 108
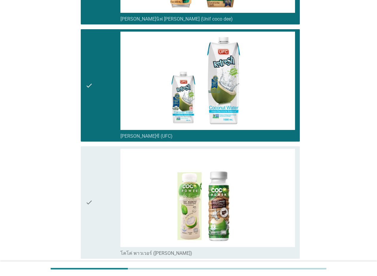
click at [98, 195] on div "check" at bounding box center [103, 203] width 35 height 108
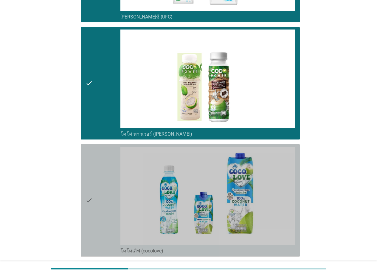
click at [104, 187] on div "check" at bounding box center [103, 201] width 35 height 108
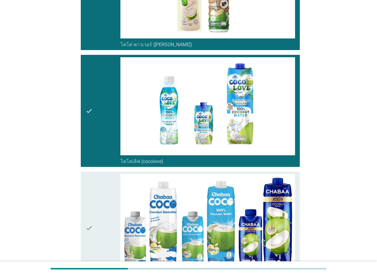
click at [104, 185] on div "check" at bounding box center [103, 228] width 35 height 108
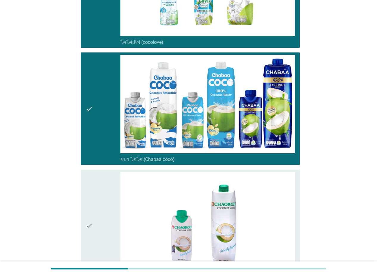
click at [100, 201] on div "check" at bounding box center [103, 226] width 35 height 108
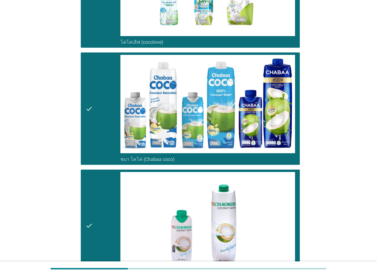
scroll to position [597, 0]
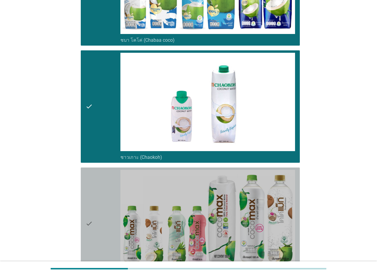
click at [100, 201] on div "check" at bounding box center [103, 224] width 35 height 108
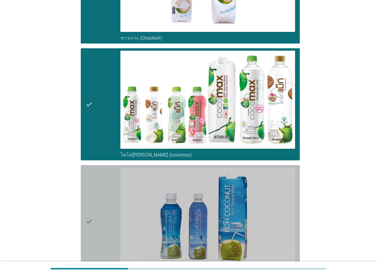
click at [103, 199] on div "check" at bounding box center [103, 222] width 35 height 108
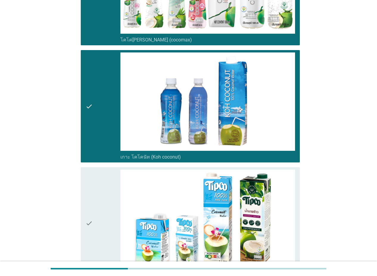
scroll to position [835, 0]
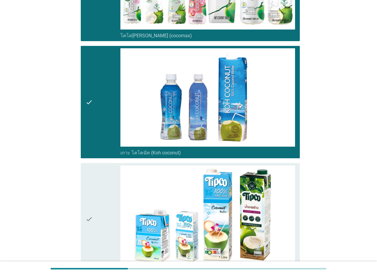
click at [104, 198] on div "check" at bounding box center [103, 220] width 35 height 108
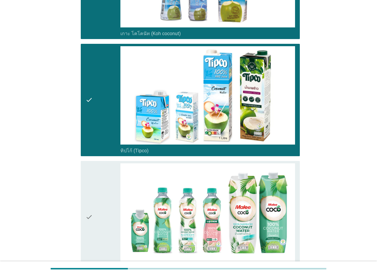
click at [104, 198] on div "check" at bounding box center [103, 217] width 35 height 108
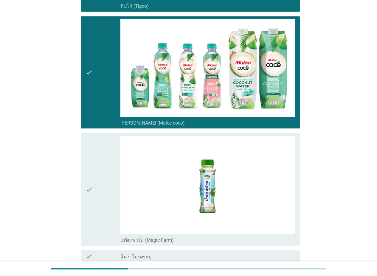
scroll to position [1104, 0]
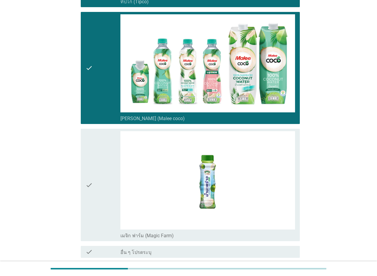
click at [104, 198] on div "check" at bounding box center [103, 185] width 35 height 108
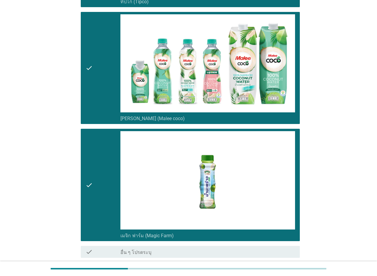
scroll to position [1155, 0]
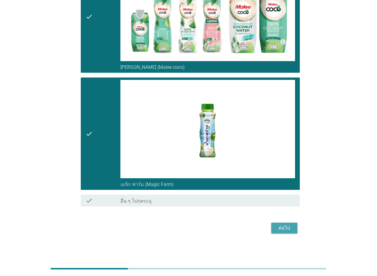
click at [283, 229] on div "ต่อไป" at bounding box center [284, 228] width 17 height 7
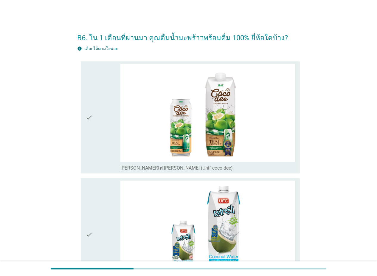
click at [107, 126] on div "check" at bounding box center [103, 118] width 35 height 108
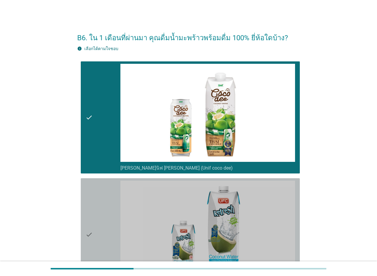
click at [92, 206] on icon "check" at bounding box center [89, 235] width 7 height 108
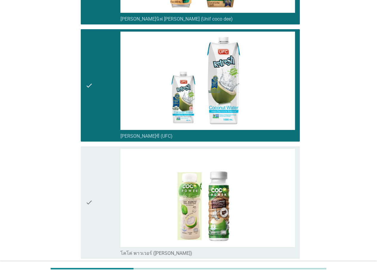
click at [95, 200] on div "check" at bounding box center [103, 203] width 35 height 108
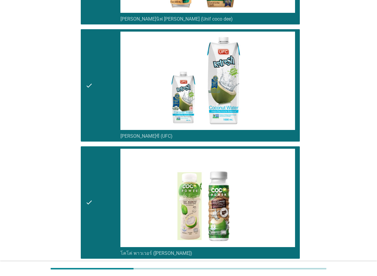
scroll to position [298, 0]
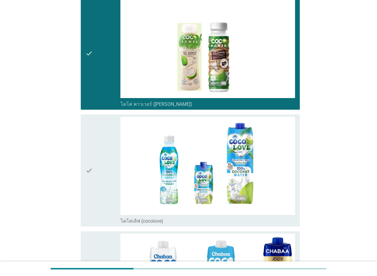
click at [97, 198] on div "check" at bounding box center [103, 171] width 35 height 108
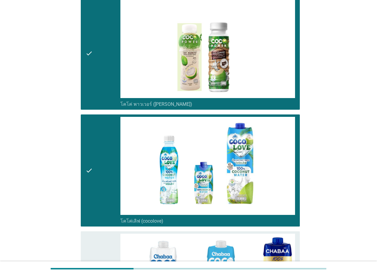
scroll to position [418, 0]
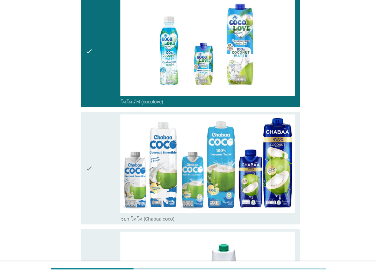
click at [103, 85] on div "check" at bounding box center [103, 52] width 35 height 108
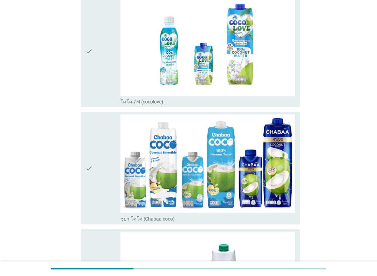
click at [99, 162] on div "check" at bounding box center [103, 169] width 35 height 108
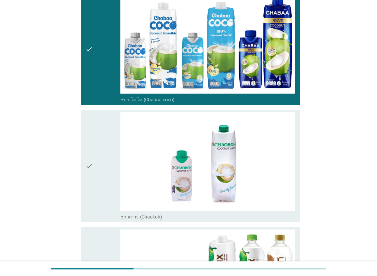
click at [100, 169] on div "check" at bounding box center [103, 166] width 35 height 108
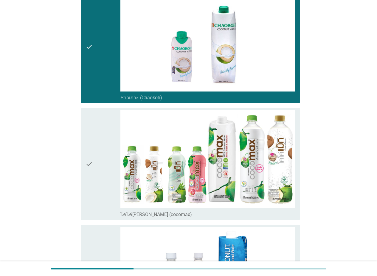
click at [104, 160] on div "check" at bounding box center [103, 164] width 35 height 108
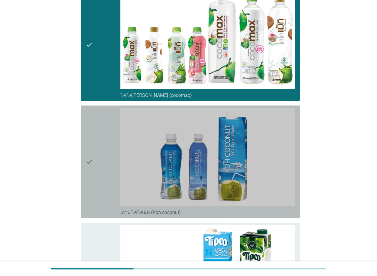
click at [104, 160] on div "check" at bounding box center [103, 162] width 35 height 108
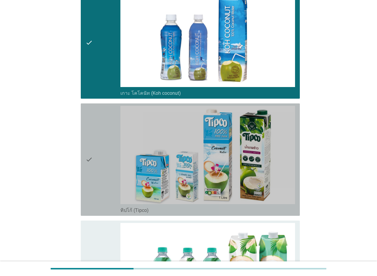
click at [103, 164] on div "check" at bounding box center [103, 160] width 35 height 108
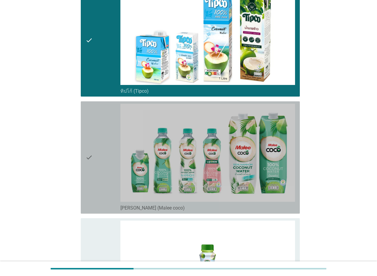
click at [103, 164] on div "check" at bounding box center [103, 158] width 35 height 108
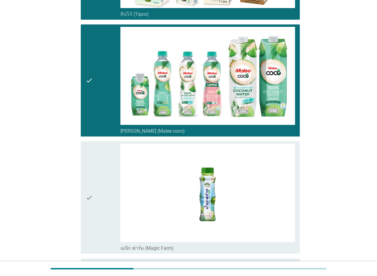
scroll to position [1134, 0]
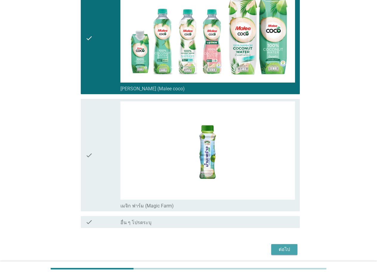
click at [294, 251] on button "ต่อไป" at bounding box center [284, 249] width 26 height 11
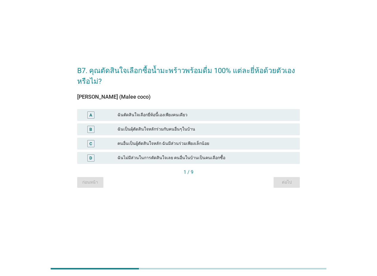
scroll to position [0, 0]
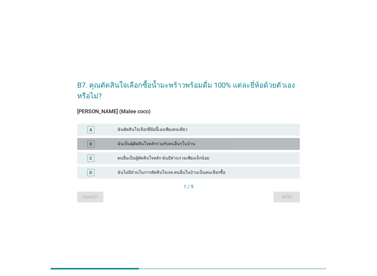
click at [153, 142] on div "ฉันเป็นผุ้ตัดสินใจหลักร่วมกับคนอื่นๆในบ้าน" at bounding box center [207, 144] width 178 height 7
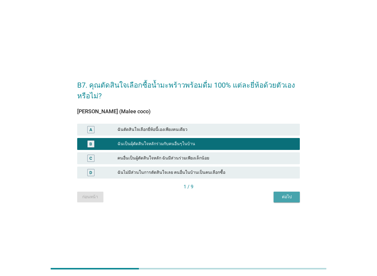
click at [290, 194] on div "ต่อไป" at bounding box center [287, 197] width 17 height 6
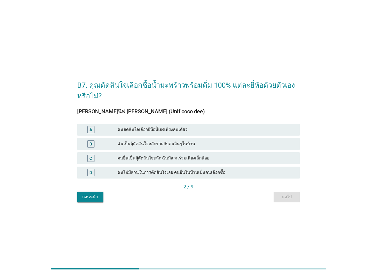
click at [210, 135] on div "A ฉันตัดสินใจเลือกยี่ห้อนี้เองเพียงคนเดียว" at bounding box center [188, 130] width 223 height 12
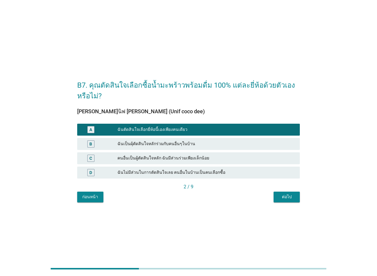
click at [289, 198] on div "ต่อไป" at bounding box center [287, 197] width 17 height 6
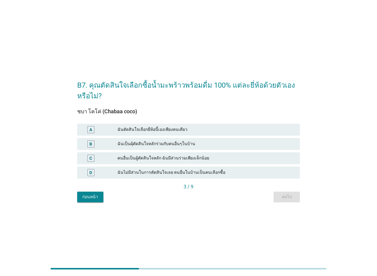
click at [223, 141] on div "ฉันเป็นผุ้ตัดสินใจหลักร่วมกับคนอื่นๆในบ้าน" at bounding box center [207, 144] width 178 height 7
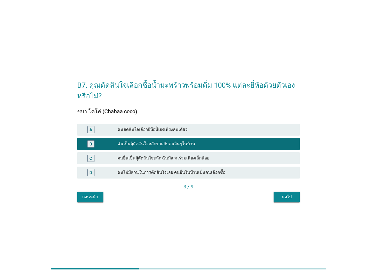
click at [290, 195] on div "ต่อไป" at bounding box center [287, 197] width 17 height 6
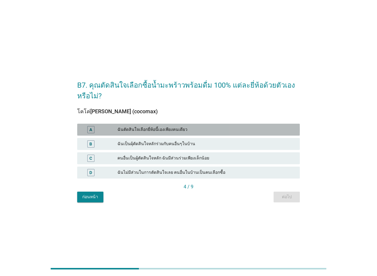
click at [211, 133] on div "ฉันตัดสินใจเลือกยี่ห้อนี้เองเพียงคนเดียว" at bounding box center [207, 129] width 178 height 7
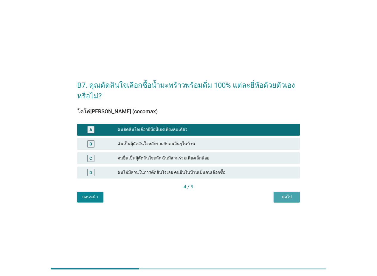
click at [288, 199] on div "ต่อไป" at bounding box center [287, 197] width 17 height 6
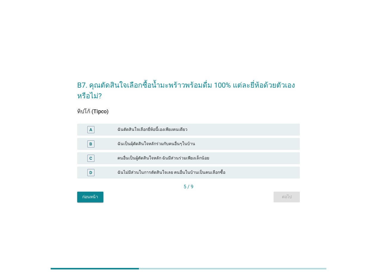
click at [197, 140] on div "B ฉันเป็นผุ้ตัดสินใจหลักร่วมกับคนอื่นๆในบ้าน" at bounding box center [188, 144] width 223 height 12
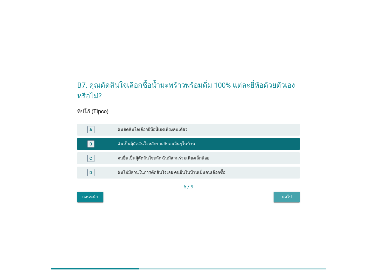
click at [280, 196] on div "ต่อไป" at bounding box center [287, 197] width 17 height 6
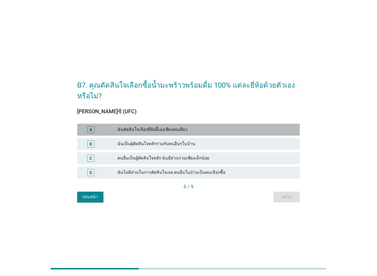
click at [244, 132] on div "ฉันตัดสินใจเลือกยี่ห้อนี้เองเพียงคนเดียว" at bounding box center [207, 129] width 178 height 7
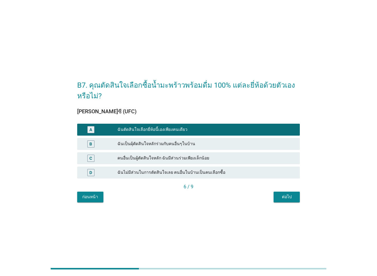
click at [285, 195] on div "ต่อไป" at bounding box center [287, 197] width 17 height 6
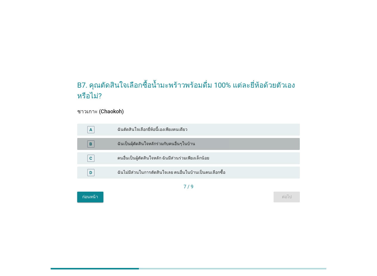
click at [232, 141] on div "ฉันเป็นผุ้ตัดสินใจหลักร่วมกับคนอื่นๆในบ้าน" at bounding box center [207, 144] width 178 height 7
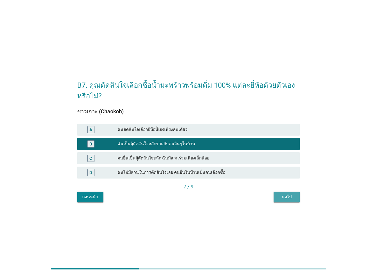
click at [286, 194] on div "ต่อไป" at bounding box center [287, 197] width 17 height 6
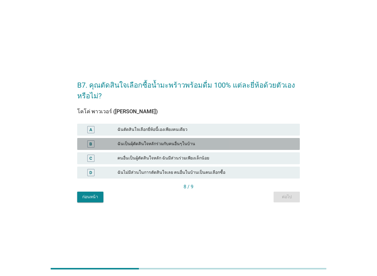
click at [248, 144] on div "ฉันเป็นผุ้ตัดสินใจหลักร่วมกับคนอื่นๆในบ้าน" at bounding box center [207, 144] width 178 height 7
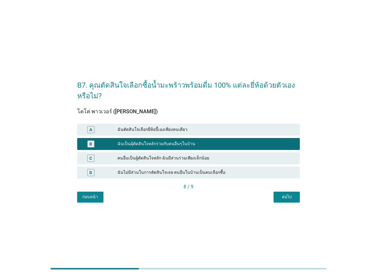
click at [288, 197] on div "ต่อไป" at bounding box center [287, 197] width 17 height 6
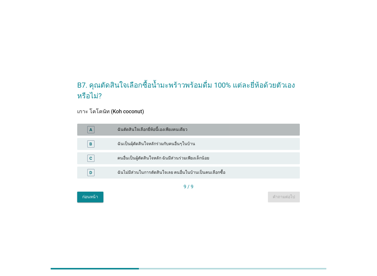
click at [250, 134] on div "A ฉันตัดสินใจเลือกยี่ห้อนี้เองเพียงคนเดียว" at bounding box center [188, 130] width 223 height 12
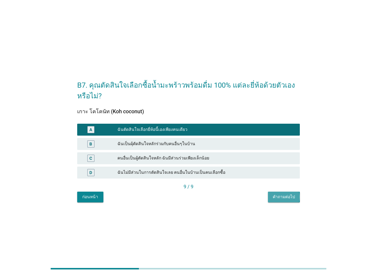
click at [277, 198] on div "คำถามต่อไป" at bounding box center [284, 197] width 22 height 6
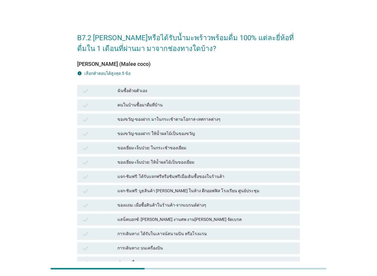
click at [192, 92] on div "ฉันซื้อด้วยตัวเอง" at bounding box center [207, 90] width 178 height 7
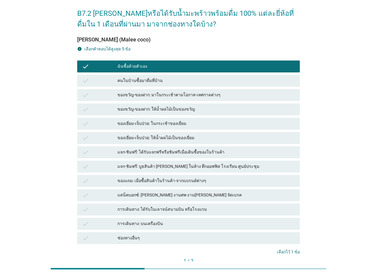
scroll to position [30, 0]
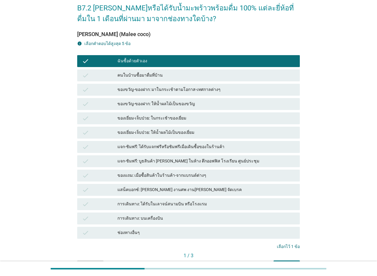
click at [229, 97] on div "check ของขวัญ-ของฝาก: ให้น้ำผลไม้เป็นของขวัญ" at bounding box center [188, 104] width 225 height 14
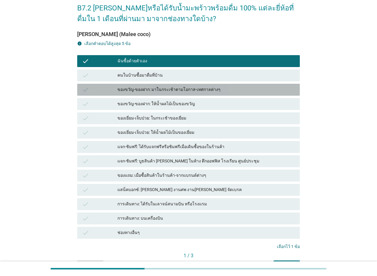
click at [215, 91] on div "ของขวัญ-ของฝาก: มาในกระเช้าตามโอกาส-เทศกาลต่างๆ" at bounding box center [207, 89] width 178 height 7
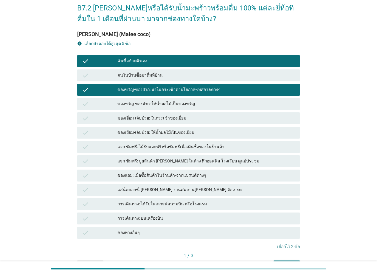
click at [153, 202] on div "การเดินทาง: ได้รับในเลาจน์สนามบิน หรือโรงแรม" at bounding box center [207, 204] width 178 height 7
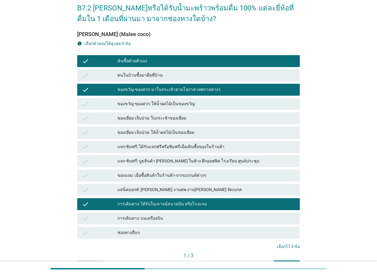
click at [155, 101] on div "ของขวัญ-ของฝาก: ให้น้ำผลไม้เป็นของขวัญ" at bounding box center [207, 104] width 178 height 7
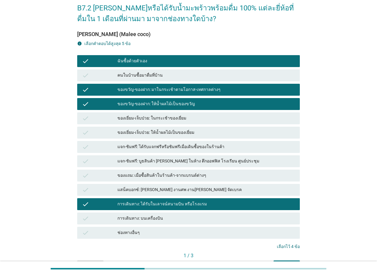
click at [176, 80] on div "check คนในบ้านซื้อมาดื่มที่บ้าน" at bounding box center [188, 76] width 223 height 12
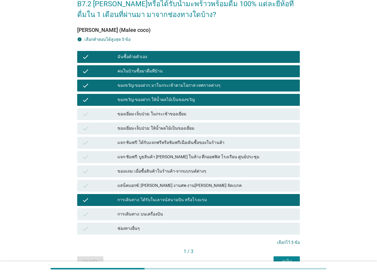
scroll to position [60, 0]
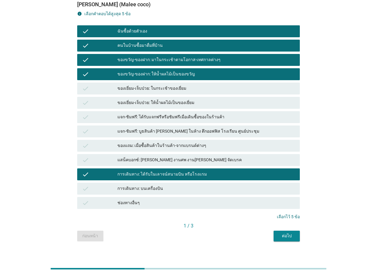
click at [290, 237] on div "ต่อไป" at bounding box center [287, 236] width 17 height 6
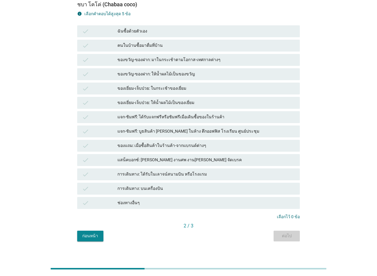
scroll to position [0, 0]
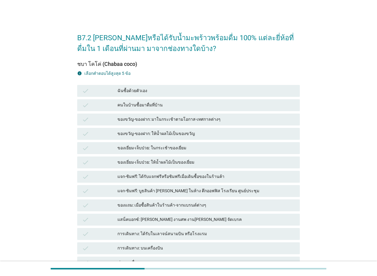
click at [135, 130] on div "check ของขวัญ-ของฝาก: ให้น้ำผลไม้เป็นของขวัญ" at bounding box center [188, 134] width 223 height 12
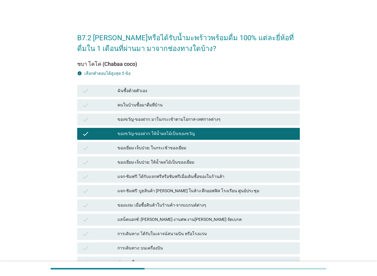
drag, startPoint x: 142, startPoint y: 106, endPoint x: 146, endPoint y: 98, distance: 8.7
click at [142, 105] on div "คนในบ้านซื้อมาดื่มที่บ้าน" at bounding box center [207, 105] width 178 height 7
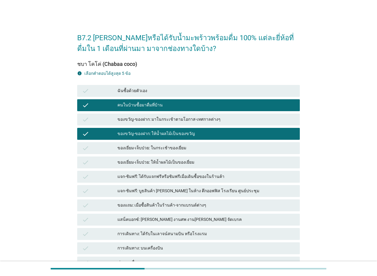
click at [150, 92] on div "ฉันซื้อด้วยตัวเอง" at bounding box center [207, 90] width 178 height 7
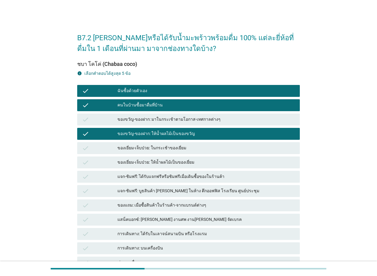
click at [158, 233] on div "การเดินทาง: ได้รับในเลาจน์สนามบิน หรือโรงแรม" at bounding box center [207, 234] width 178 height 7
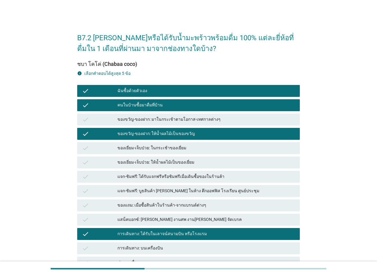
click at [175, 247] on div "การเดินทาง: บนเครื่องบิน" at bounding box center [207, 248] width 178 height 7
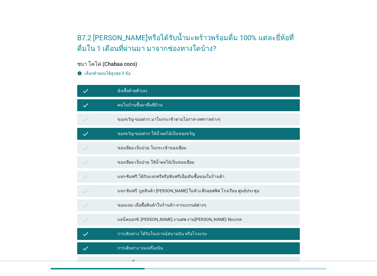
scroll to position [60, 0]
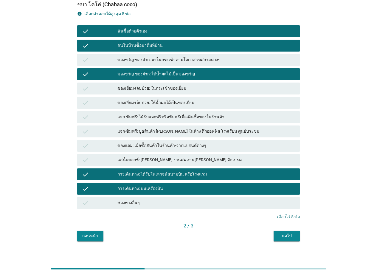
click at [286, 234] on div "ต่อไป" at bounding box center [287, 236] width 17 height 6
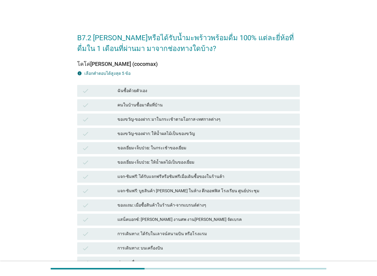
click at [160, 232] on div "การเดินทาง: ได้รับในเลาจน์สนามบิน หรือโรงแรม" at bounding box center [207, 234] width 178 height 7
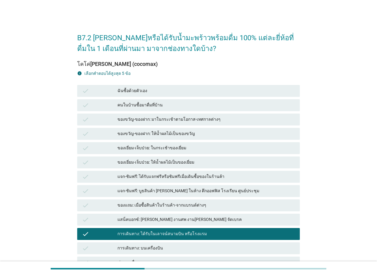
click at [139, 129] on div "check ของขวัญ-ของฝาก: ให้น้ำผลไม้เป็นของขวัญ" at bounding box center [188, 134] width 223 height 12
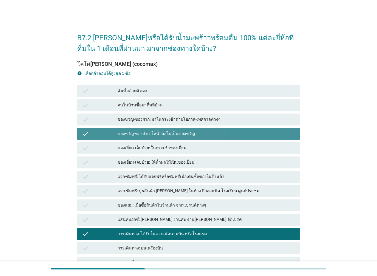
click at [142, 120] on div "ของขวัญ-ของฝาก: มาในกระเช้าตามโอกาส-เทศกาลต่างๆ" at bounding box center [207, 119] width 178 height 7
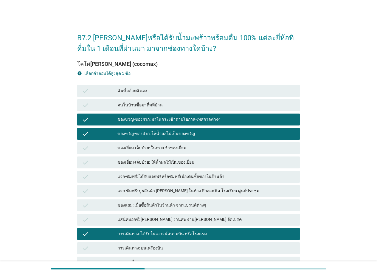
click at [149, 107] on div "คนในบ้านซื้อมาดื่มที่บ้าน" at bounding box center [207, 105] width 178 height 7
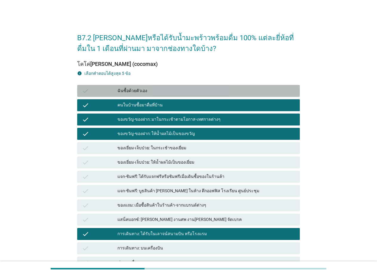
click at [156, 93] on div "ฉันซื้อด้วยตัวเอง" at bounding box center [207, 90] width 178 height 7
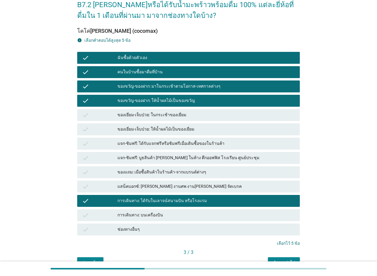
scroll to position [60, 0]
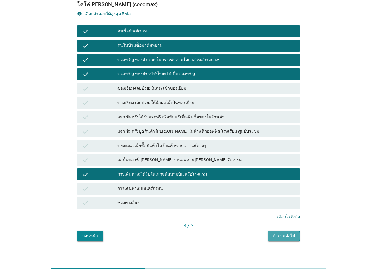
click at [280, 233] on button "คำถามต่อไป" at bounding box center [284, 236] width 32 height 11
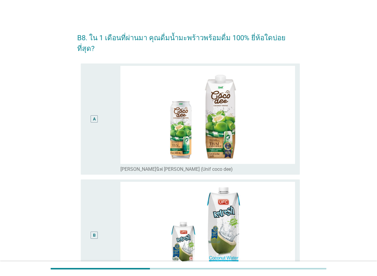
click at [103, 134] on div "A" at bounding box center [95, 119] width 18 height 107
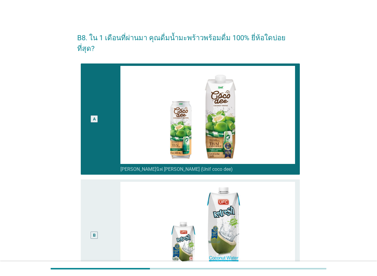
click at [102, 182] on div "B" at bounding box center [95, 235] width 18 height 107
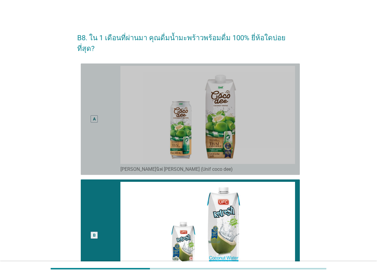
click at [105, 144] on div "A" at bounding box center [103, 119] width 35 height 107
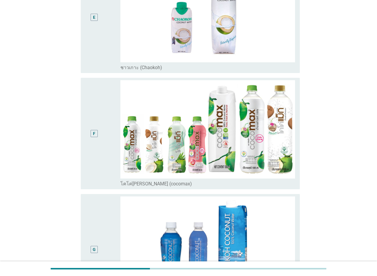
scroll to position [597, 0]
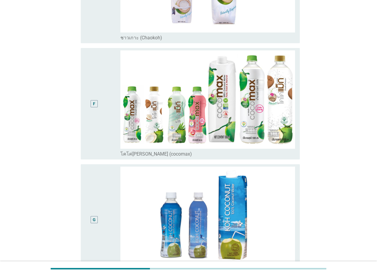
click at [101, 132] on div "F" at bounding box center [95, 103] width 18 height 107
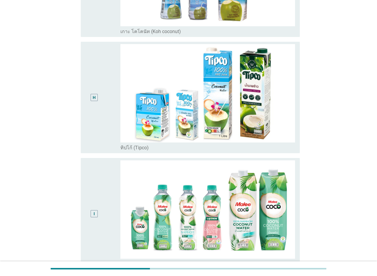
scroll to position [911, 0]
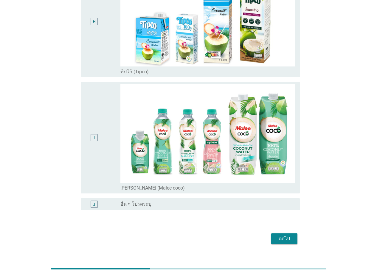
click at [288, 235] on div "ต่อไป" at bounding box center [284, 238] width 17 height 7
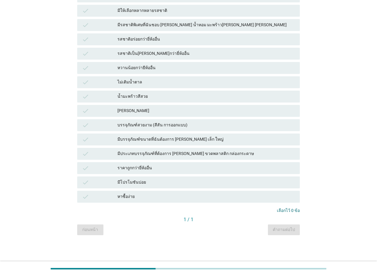
scroll to position [0, 0]
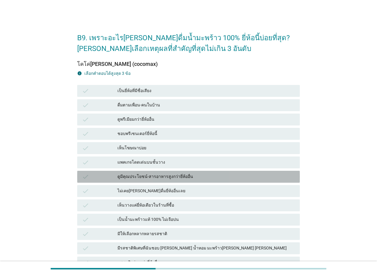
click at [199, 175] on div "ดูมีคุณประโยชน์-สารอาหารสูงกว่ายี่ห้ออื่น" at bounding box center [207, 176] width 178 height 7
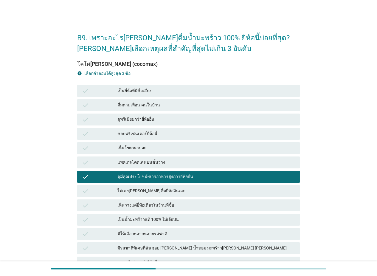
click at [205, 218] on div "เป็นน้ำมะพร้าวแท้ 100% ไม่เจือปน" at bounding box center [207, 219] width 178 height 7
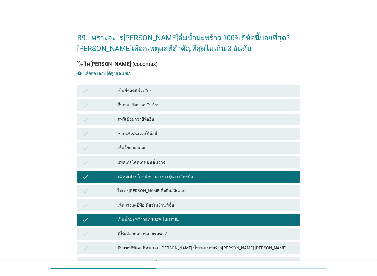
click at [177, 93] on div "เป็นยี่ห้อที่มีชื่อเสียง" at bounding box center [207, 90] width 178 height 7
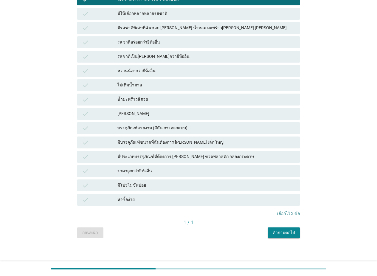
scroll to position [223, 0]
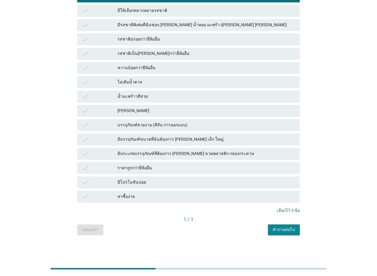
click at [291, 232] on div "คำถามต่อไป" at bounding box center [284, 230] width 22 height 6
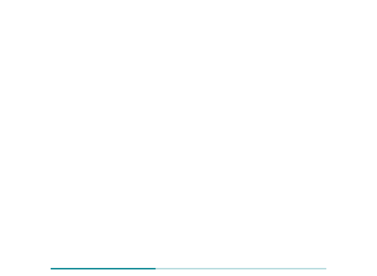
scroll to position [0, 0]
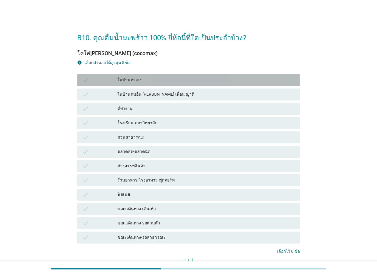
click at [167, 77] on div "ในบ้านตัวเอง" at bounding box center [207, 80] width 178 height 7
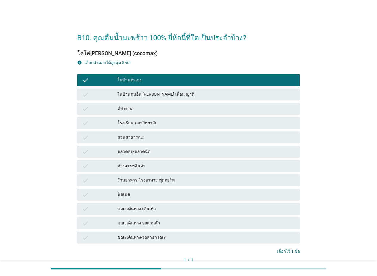
click at [166, 108] on div "ที่ทำงาน" at bounding box center [207, 108] width 178 height 7
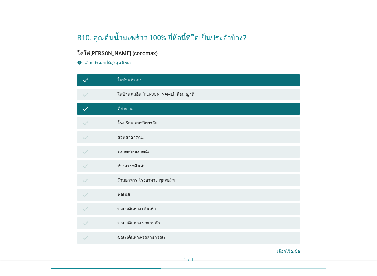
click at [169, 138] on div "สวนสาธารณะ" at bounding box center [207, 137] width 178 height 7
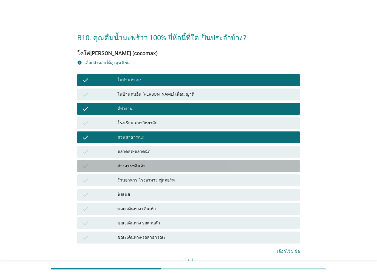
click at [167, 167] on div "ห้างสรรพสินค้า" at bounding box center [207, 166] width 178 height 7
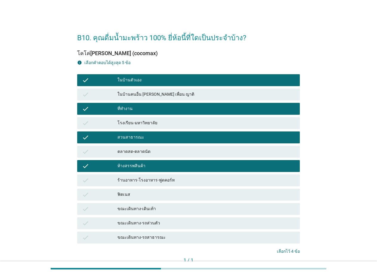
click at [184, 212] on div "ขณะเดินทาง-เดินเท้า" at bounding box center [207, 209] width 178 height 7
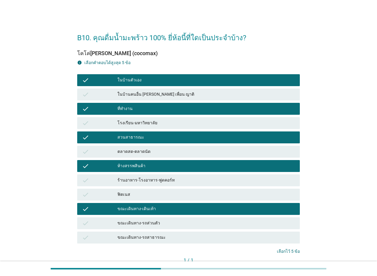
scroll to position [41, 0]
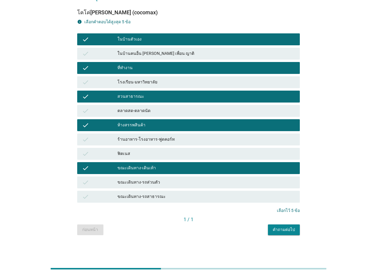
click at [284, 231] on div "คำถามต่อไป" at bounding box center [284, 230] width 22 height 6
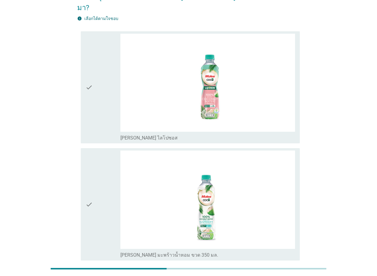
scroll to position [0, 0]
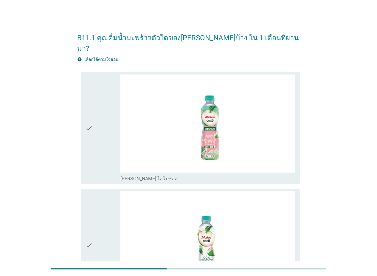
click at [96, 141] on div "check" at bounding box center [103, 129] width 35 height 108
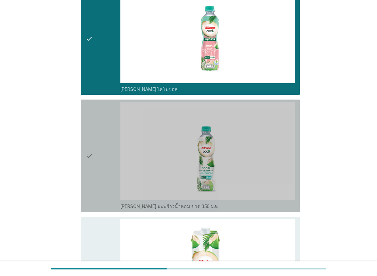
click at [101, 164] on div "check" at bounding box center [103, 156] width 35 height 108
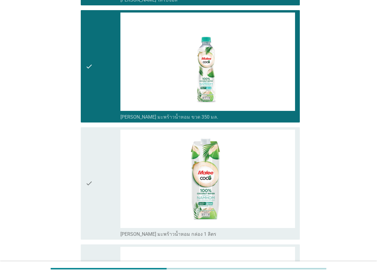
click at [98, 166] on div "check" at bounding box center [103, 184] width 35 height 108
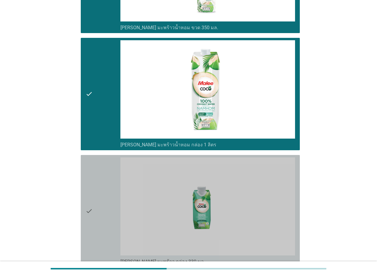
click at [98, 174] on div "check" at bounding box center [103, 212] width 35 height 108
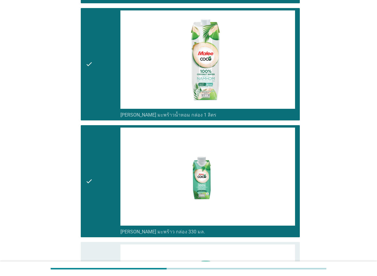
scroll to position [358, 0]
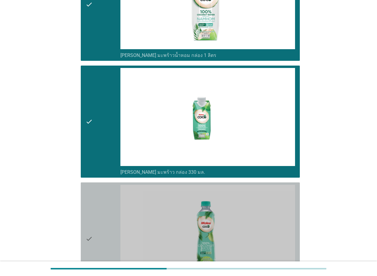
click at [96, 185] on div "check" at bounding box center [103, 239] width 35 height 108
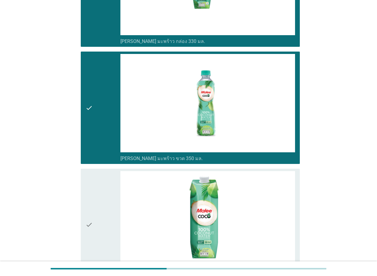
scroll to position [537, 0]
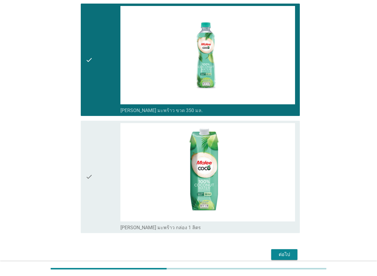
click at [109, 163] on div "check" at bounding box center [103, 177] width 35 height 108
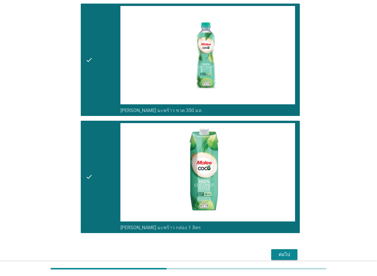
click at [109, 163] on div "check" at bounding box center [103, 177] width 35 height 108
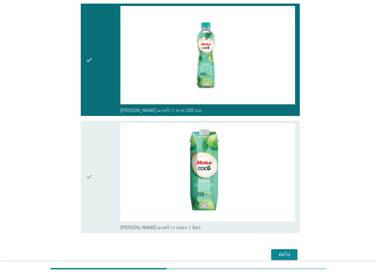
click at [287, 251] on div "ต่อไป" at bounding box center [284, 254] width 17 height 7
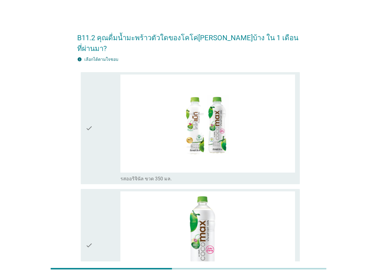
click at [106, 149] on div "check" at bounding box center [103, 129] width 35 height 108
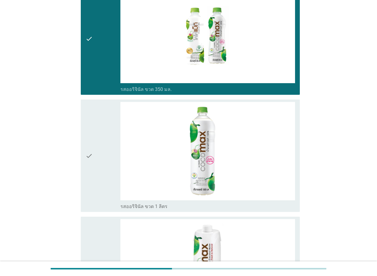
click at [106, 177] on div "check" at bounding box center [103, 156] width 35 height 108
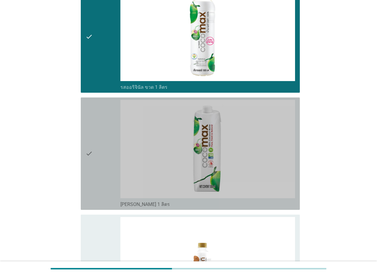
click at [101, 174] on div "check" at bounding box center [103, 154] width 35 height 108
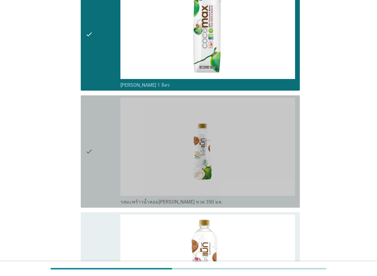
click at [102, 168] on div "check" at bounding box center [103, 152] width 35 height 108
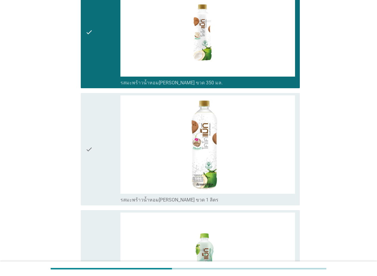
click at [101, 169] on div "check" at bounding box center [103, 149] width 35 height 108
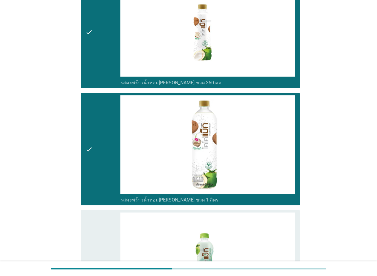
scroll to position [537, 0]
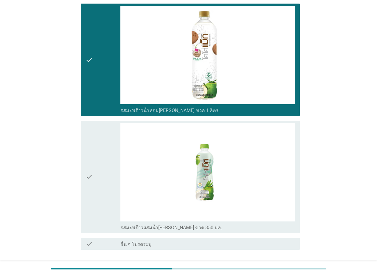
click at [101, 169] on div "check" at bounding box center [103, 177] width 35 height 108
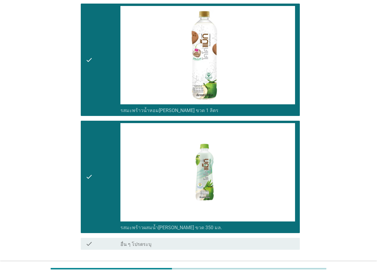
click at [99, 94] on div "check" at bounding box center [103, 60] width 35 height 108
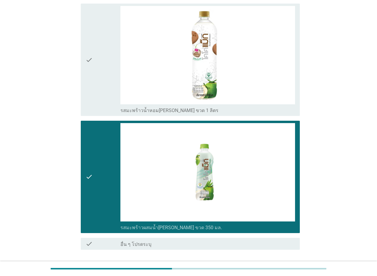
click at [280, 268] on div "ต่อไป" at bounding box center [284, 271] width 17 height 7
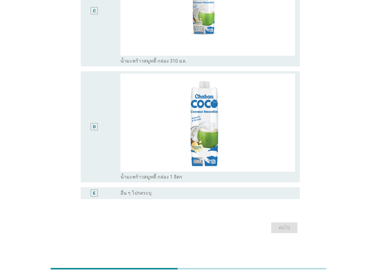
scroll to position [0, 0]
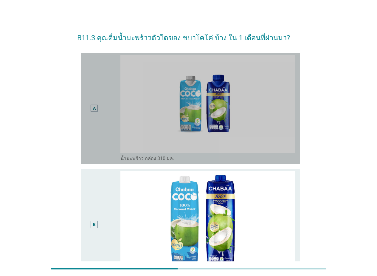
click at [94, 145] on div "A" at bounding box center [95, 108] width 18 height 107
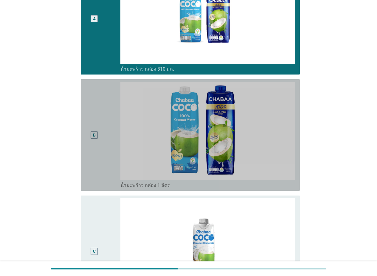
click at [91, 170] on div "B" at bounding box center [95, 135] width 18 height 107
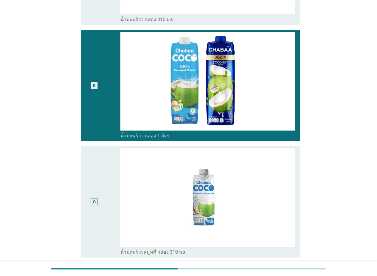
scroll to position [179, 0]
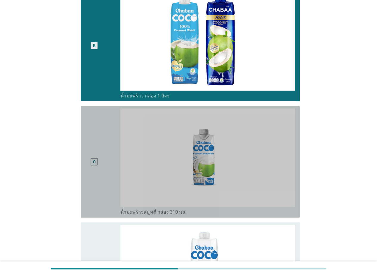
click at [95, 174] on div "C" at bounding box center [95, 162] width 18 height 107
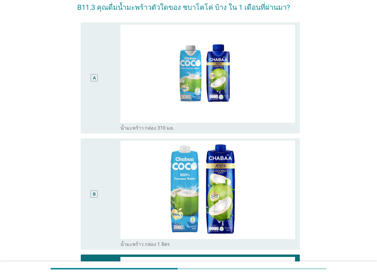
scroll to position [119, 0]
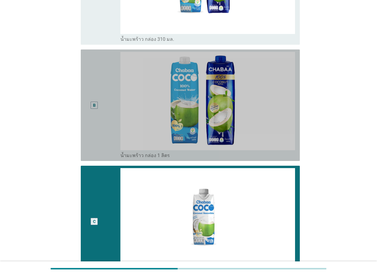
click at [103, 132] on div "B" at bounding box center [95, 105] width 18 height 107
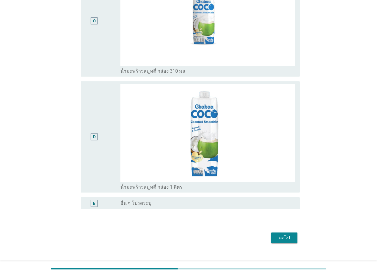
scroll to position [330, 0]
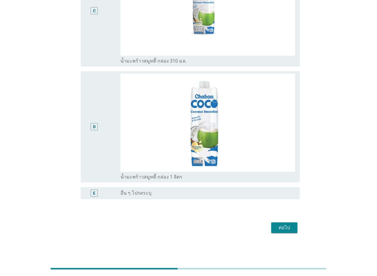
click at [96, 140] on div "D" at bounding box center [95, 127] width 18 height 107
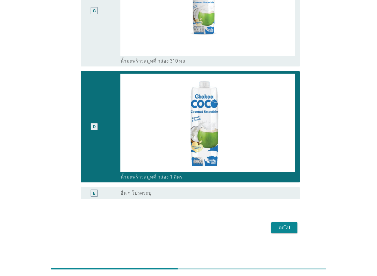
click at [283, 223] on button "ต่อไป" at bounding box center [284, 228] width 26 height 11
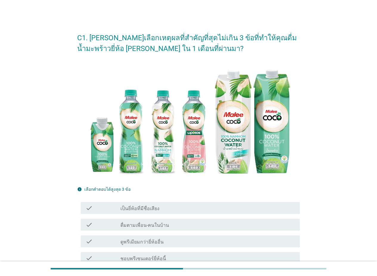
scroll to position [30, 0]
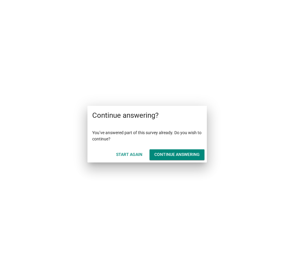
click at [180, 155] on div "Continue answering" at bounding box center [176, 155] width 45 height 6
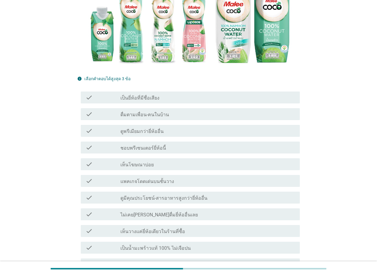
scroll to position [119, 0]
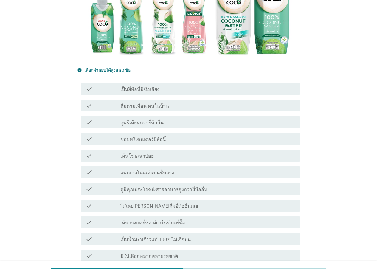
click at [172, 158] on div "check_box_outline_blank เห็นโฆษณาบ่อย" at bounding box center [208, 155] width 175 height 7
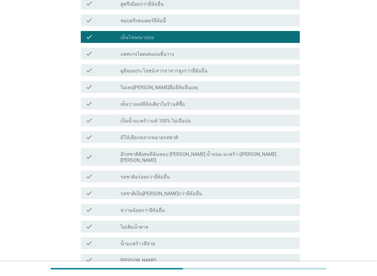
scroll to position [239, 0]
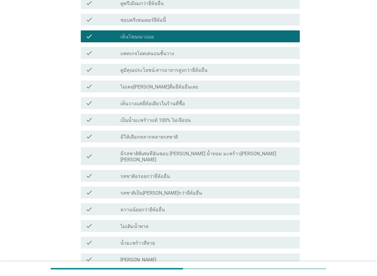
click at [181, 136] on div "check_box_outline_blank มีให้เลือกหลากหลายรสชาติ" at bounding box center [208, 136] width 175 height 7
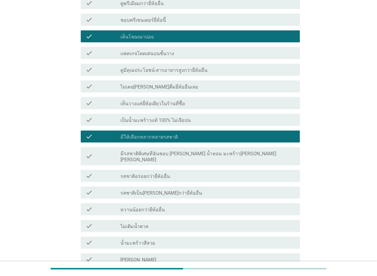
click at [193, 121] on div "check_box_outline_blank เป็นน้ำมะพร้าวแท้ 100% ไม่เจือปน" at bounding box center [208, 119] width 175 height 7
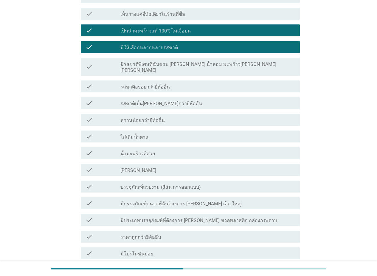
scroll to position [417, 0]
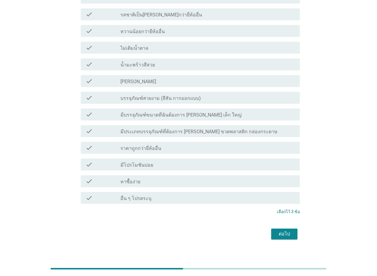
click at [286, 231] on div "ต่อไป" at bounding box center [284, 234] width 17 height 7
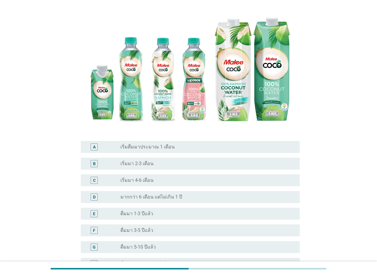
scroll to position [82, 0]
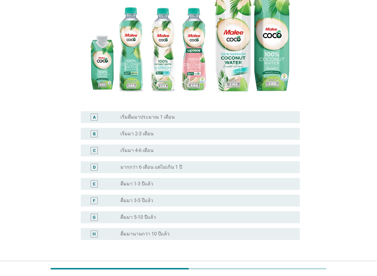
click at [176, 181] on div "radio_button_unchecked ดื่มมา 1-3 ปีแล้ว" at bounding box center [206, 184] width 170 height 6
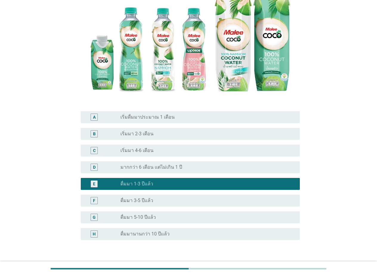
click at [285, 265] on div "ต่อไป" at bounding box center [284, 268] width 17 height 7
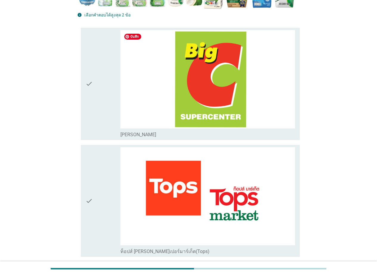
scroll to position [179, 0]
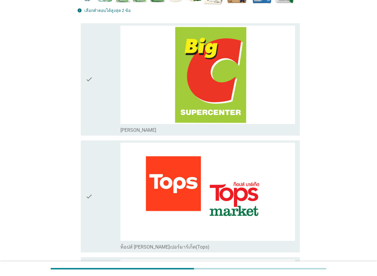
click at [92, 98] on icon "check" at bounding box center [89, 80] width 7 height 108
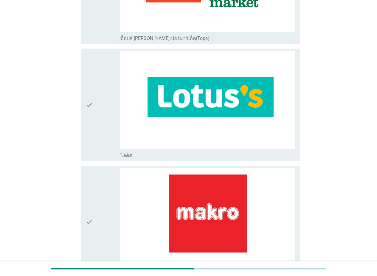
click at [111, 133] on div "check" at bounding box center [103, 105] width 35 height 108
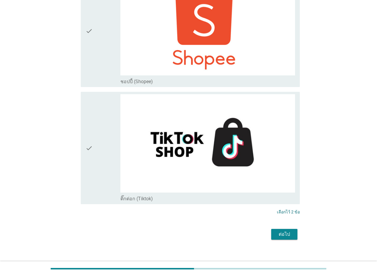
scroll to position [2136, 0]
click at [284, 231] on div "ต่อไป" at bounding box center [284, 234] width 17 height 7
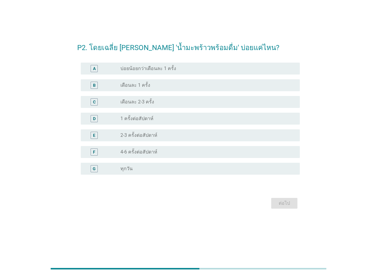
scroll to position [0, 0]
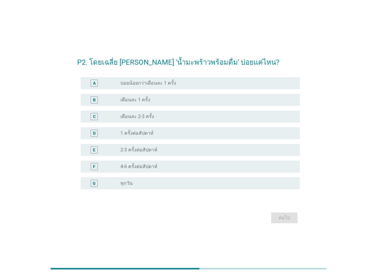
click at [178, 151] on div "radio_button_unchecked 2-3 ครั้งต่อสัปดาห์" at bounding box center [206, 150] width 170 height 6
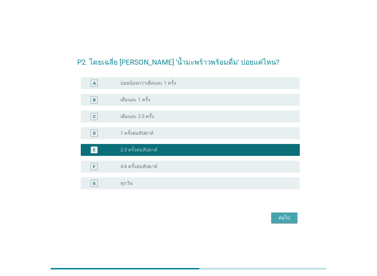
click at [294, 218] on button "ต่อไป" at bounding box center [284, 218] width 26 height 11
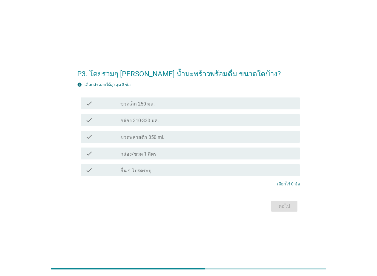
click at [175, 123] on div "check_box_outline_blank กล่อง 310-330 มล." at bounding box center [208, 120] width 175 height 7
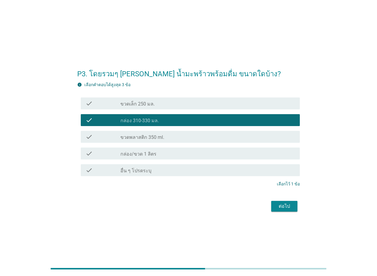
click at [177, 133] on div "check check_box_outline_blank ขวดพลาสติก 350 ml." at bounding box center [190, 137] width 219 height 12
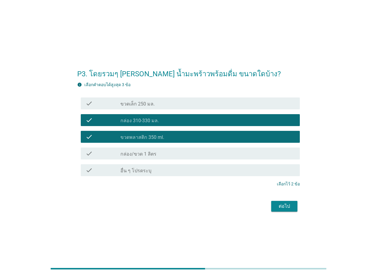
click at [174, 149] on div "check check_box_outline_blank กล่อง/ขวด 1 ลิตร" at bounding box center [190, 154] width 219 height 12
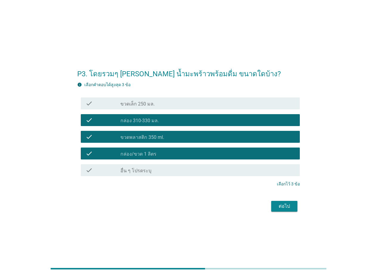
click at [277, 205] on div "ต่อไป" at bounding box center [284, 206] width 17 height 7
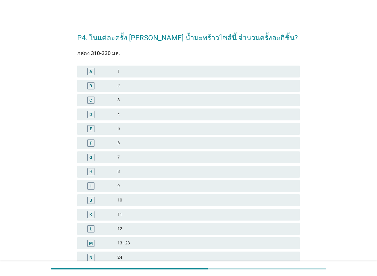
click at [153, 143] on div "6" at bounding box center [207, 143] width 178 height 7
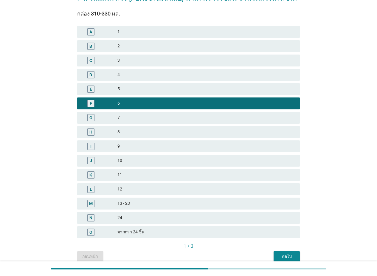
scroll to position [67, 0]
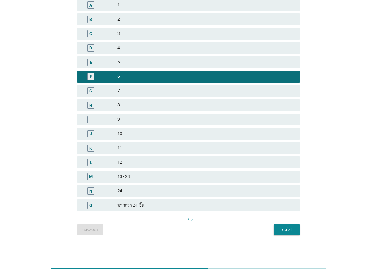
click at [283, 230] on div "ต่อไป" at bounding box center [287, 230] width 17 height 6
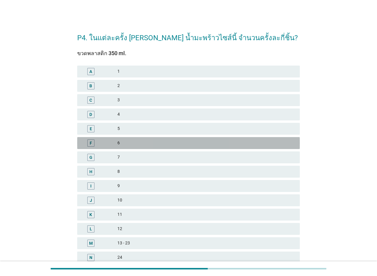
click at [146, 145] on div "6" at bounding box center [207, 143] width 178 height 7
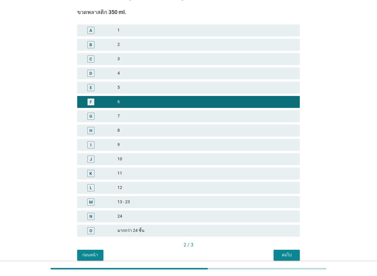
scroll to position [60, 0]
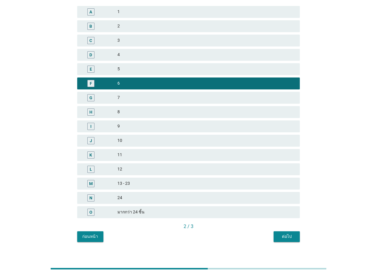
click at [288, 235] on div "ต่อไป" at bounding box center [287, 237] width 17 height 6
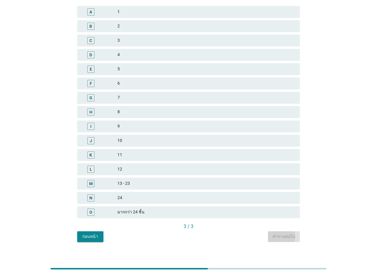
scroll to position [0, 0]
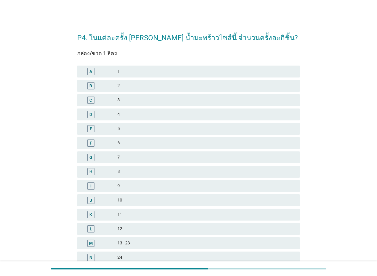
click at [158, 115] on div "4" at bounding box center [207, 114] width 178 height 7
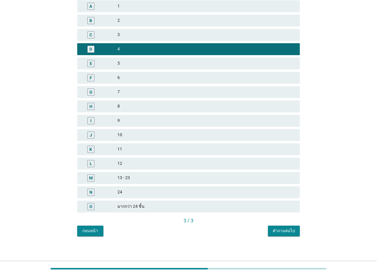
scroll to position [67, 0]
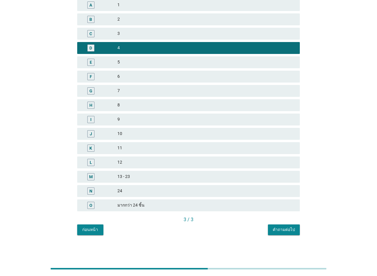
click at [283, 226] on button "คำถามต่อไป" at bounding box center [284, 230] width 32 height 11
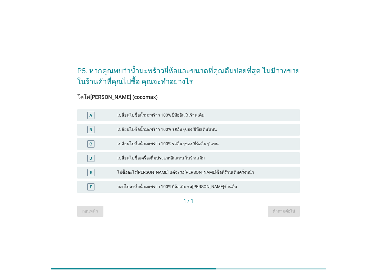
click at [198, 180] on div "F ออกไปหาซื้อน้ำมะพร้าว 100% ยี่ห้อเดิม รสเดิม ที่ร้านอื่น" at bounding box center [188, 187] width 225 height 14
click at [198, 184] on div "ออกไปหาซื้อน้ำมะพร้าว 100% ยี่ห้อเดิม รสเดิม ที่ร้านอื่น" at bounding box center [207, 186] width 178 height 7
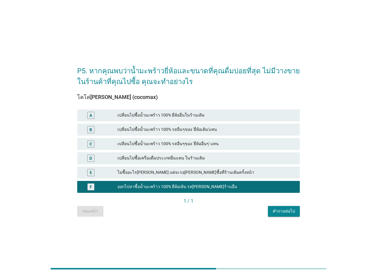
click at [282, 212] on div "คำถามต่อไป" at bounding box center [284, 211] width 22 height 6
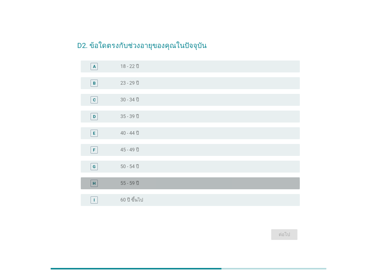
click at [163, 180] on div "H radio_button_unchecked 55 - 59 ปี" at bounding box center [190, 183] width 219 height 12
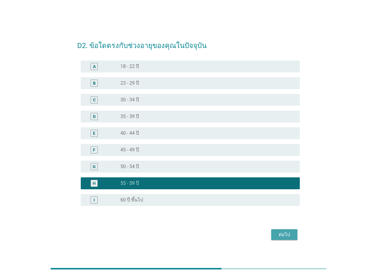
click at [279, 235] on div "ต่อไป" at bounding box center [284, 234] width 17 height 7
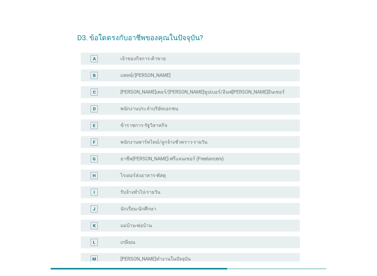
click at [189, 106] on div "radio_button_unchecked พนักงานประจำบริษัทเอกชน" at bounding box center [206, 109] width 170 height 6
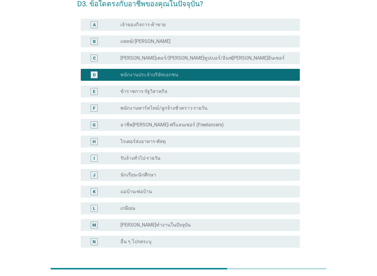
scroll to position [82, 0]
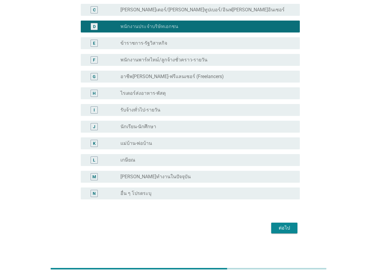
click at [283, 222] on div "ต่อไป" at bounding box center [188, 228] width 223 height 14
click at [287, 228] on div "ต่อไป" at bounding box center [284, 228] width 17 height 7
